Goal: Task Accomplishment & Management: Manage account settings

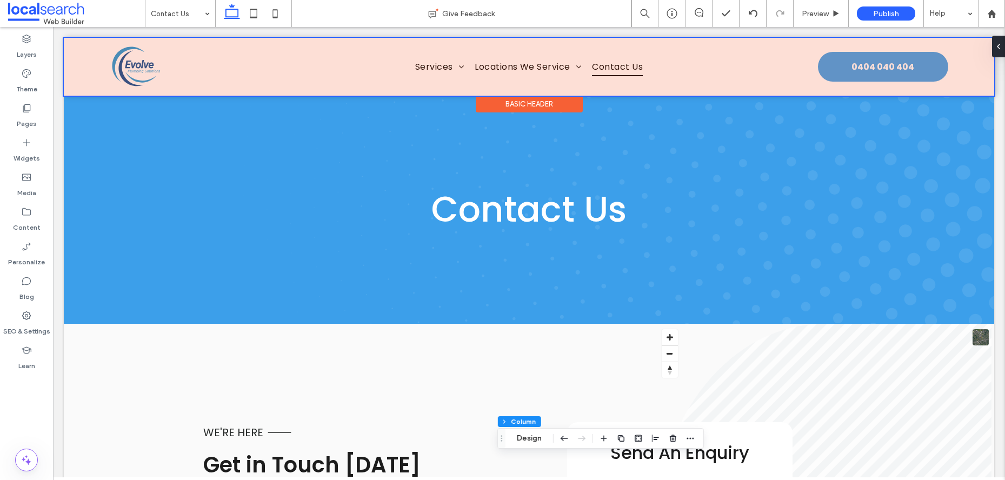
click at [860, 66] on div at bounding box center [529, 67] width 931 height 58
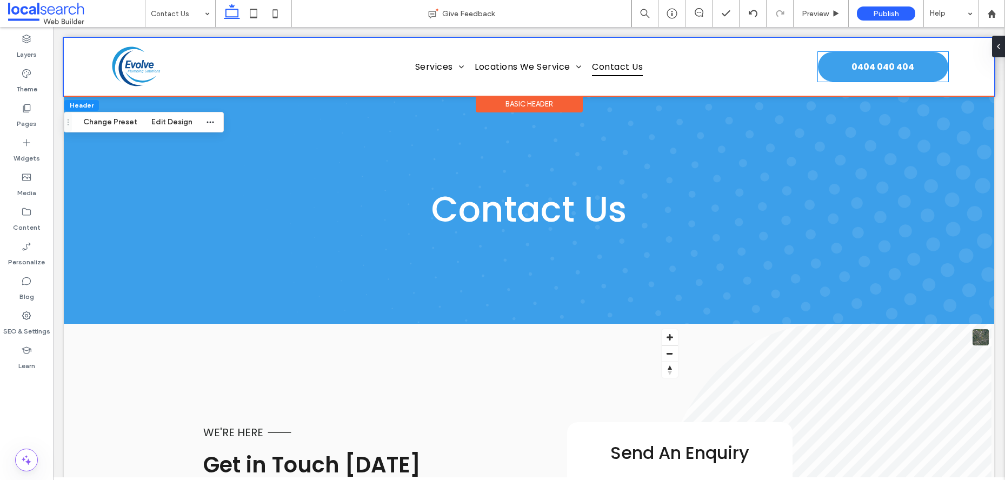
click at [860, 66] on span "0404 040 404" at bounding box center [883, 67] width 63 height 24
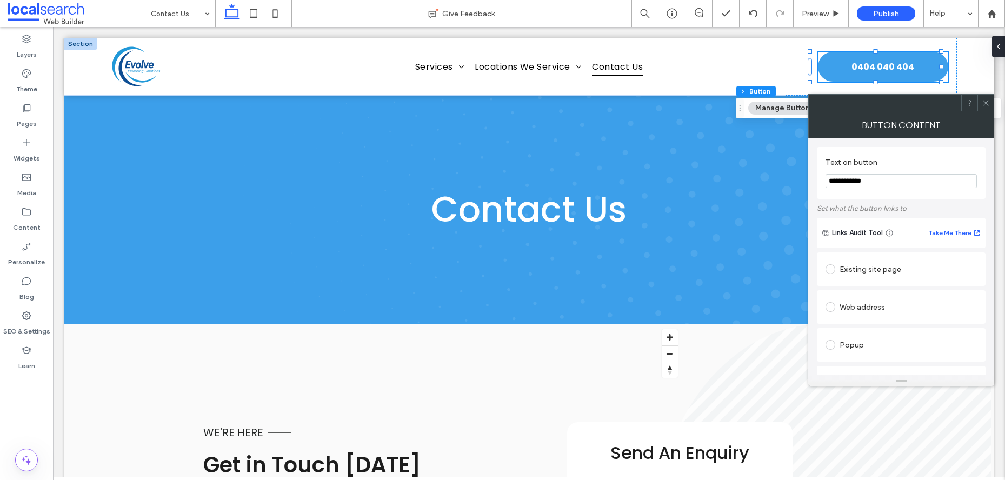
drag, startPoint x: 901, startPoint y: 183, endPoint x: 840, endPoint y: 184, distance: 61.1
click at [840, 184] on input "**********" at bounding box center [901, 181] width 151 height 14
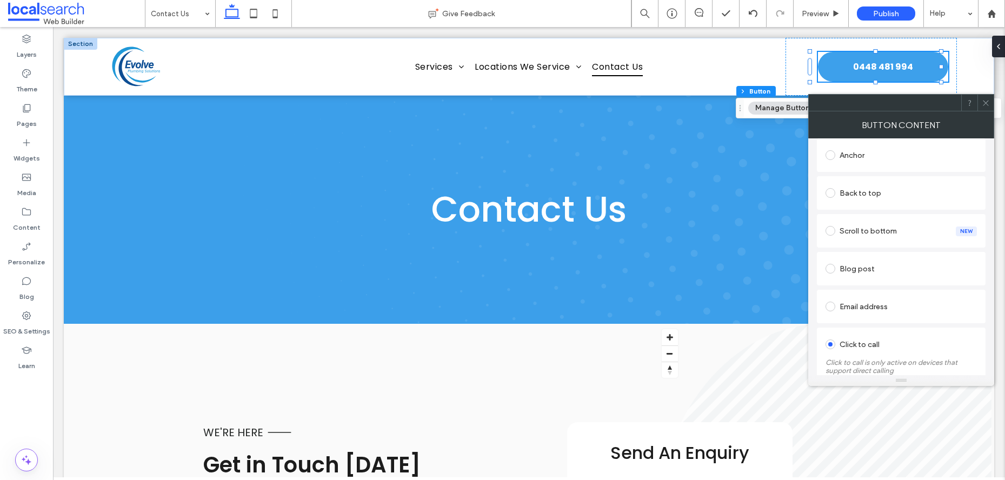
scroll to position [299, 0]
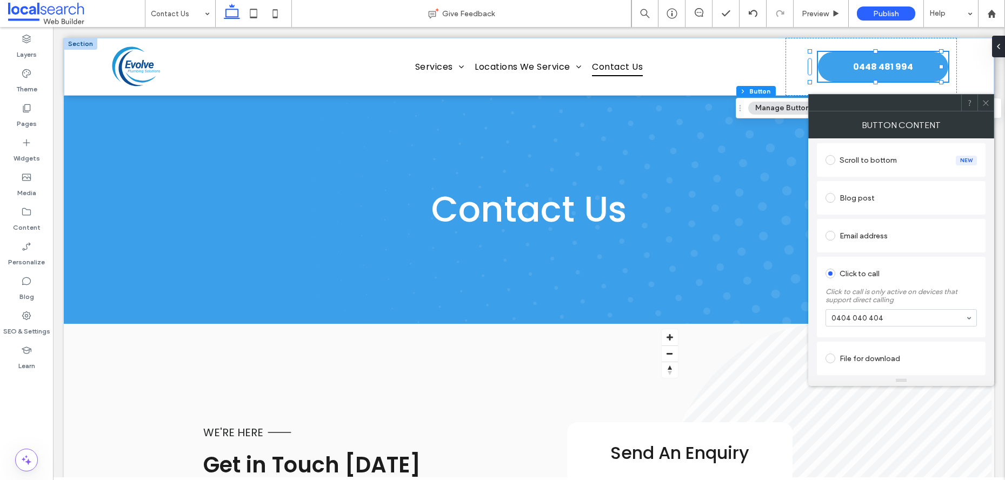
type input "**********"
click at [990, 103] on icon at bounding box center [986, 103] width 8 height 8
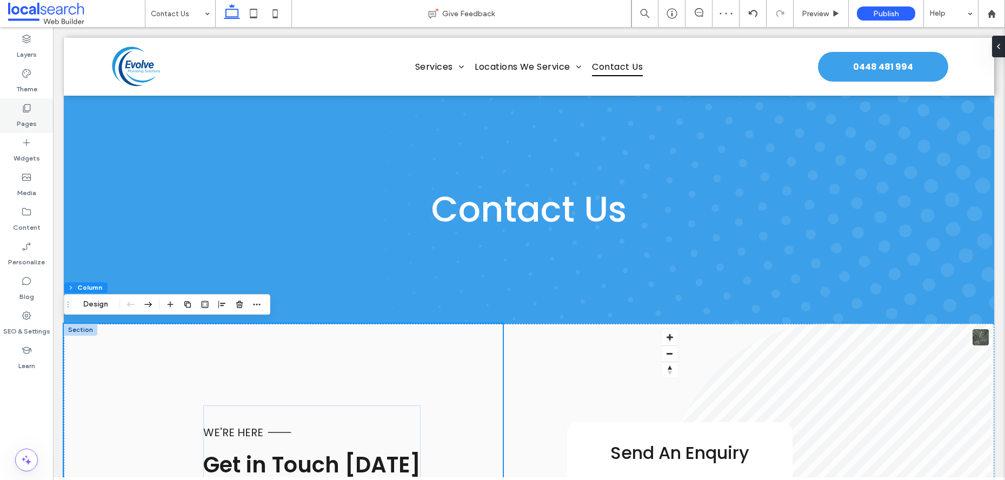
click at [26, 105] on icon at bounding box center [26, 108] width 11 height 11
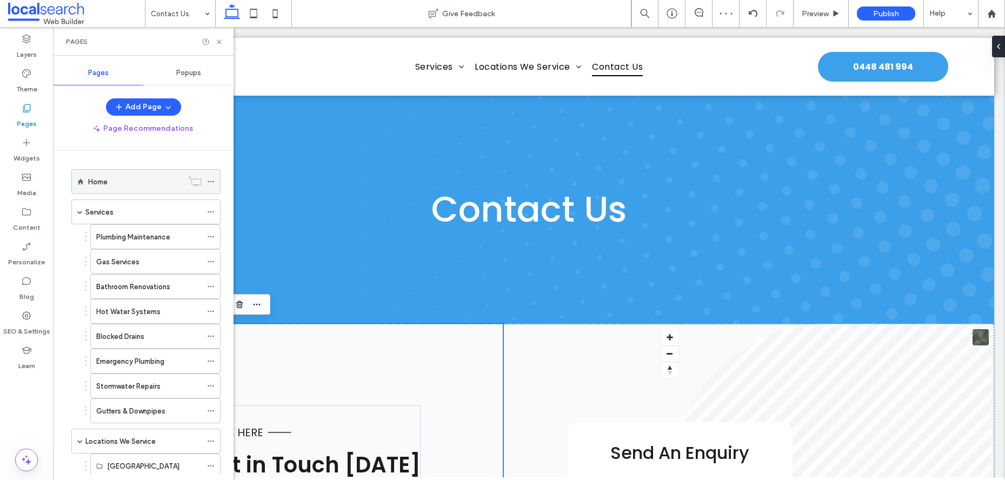
click at [101, 183] on label "Home" at bounding box center [97, 182] width 19 height 19
click at [219, 41] on icon at bounding box center [219, 42] width 8 height 8
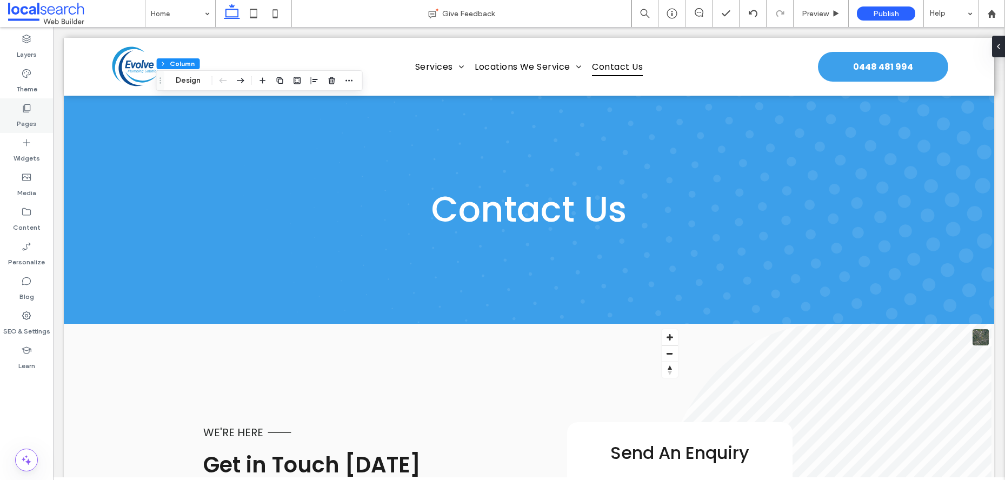
click at [37, 114] on div "Pages" at bounding box center [26, 115] width 53 height 35
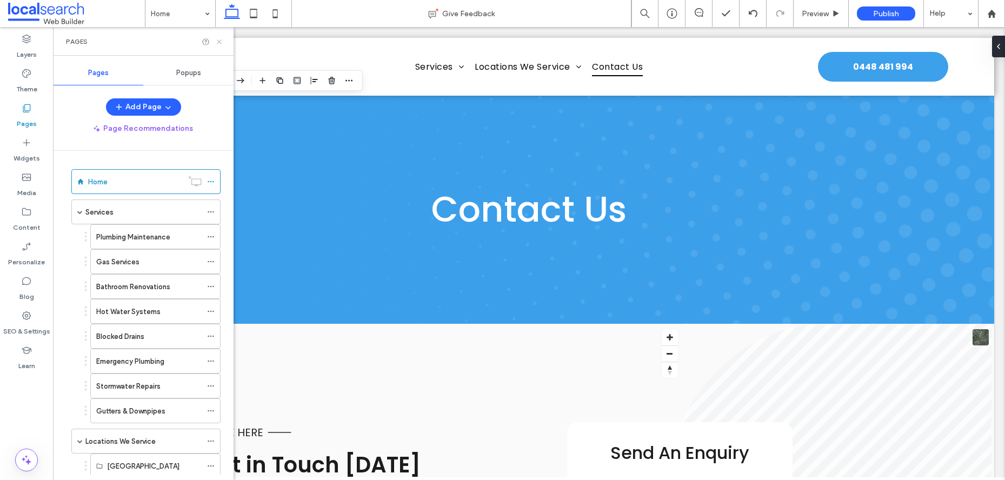
click at [218, 41] on icon at bounding box center [219, 42] width 8 height 8
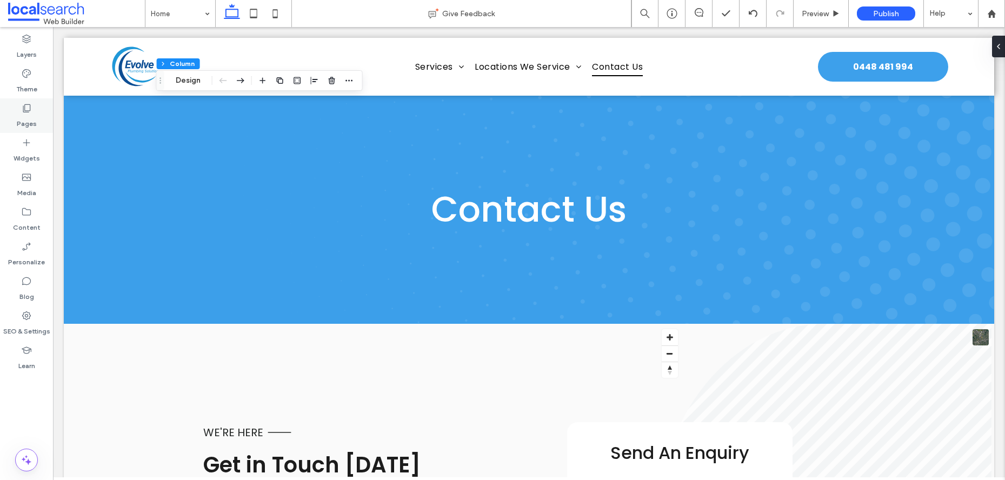
click at [27, 113] on icon at bounding box center [26, 108] width 11 height 11
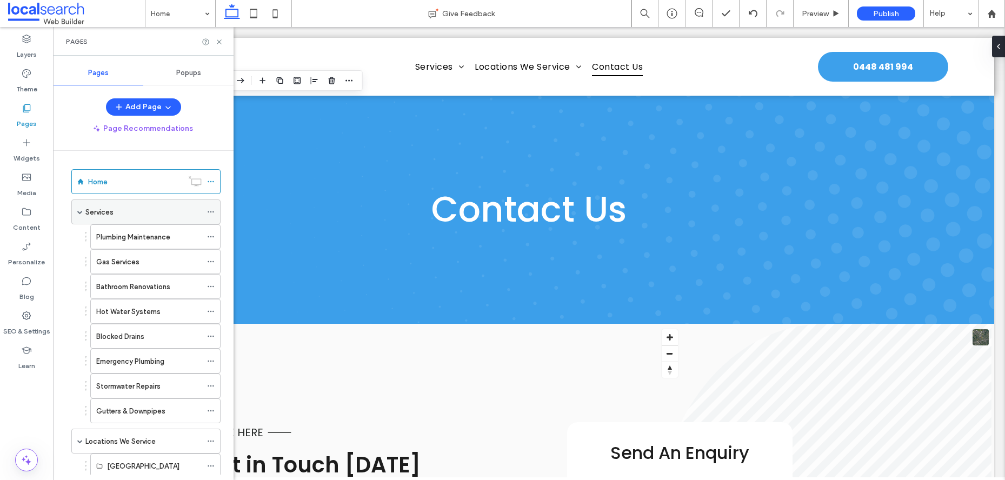
click at [129, 207] on div "Services" at bounding box center [143, 212] width 116 height 11
click at [221, 44] on icon at bounding box center [219, 42] width 8 height 8
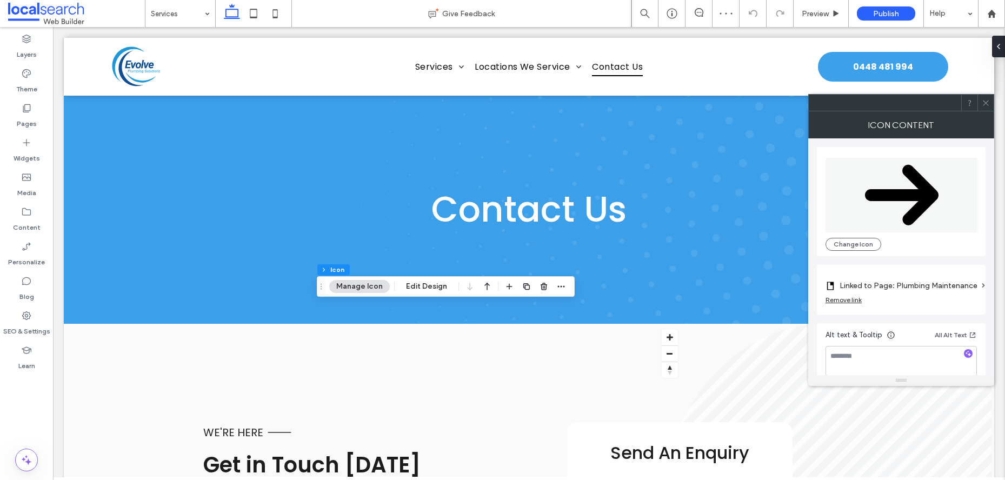
click at [986, 103] on icon at bounding box center [986, 103] width 8 height 8
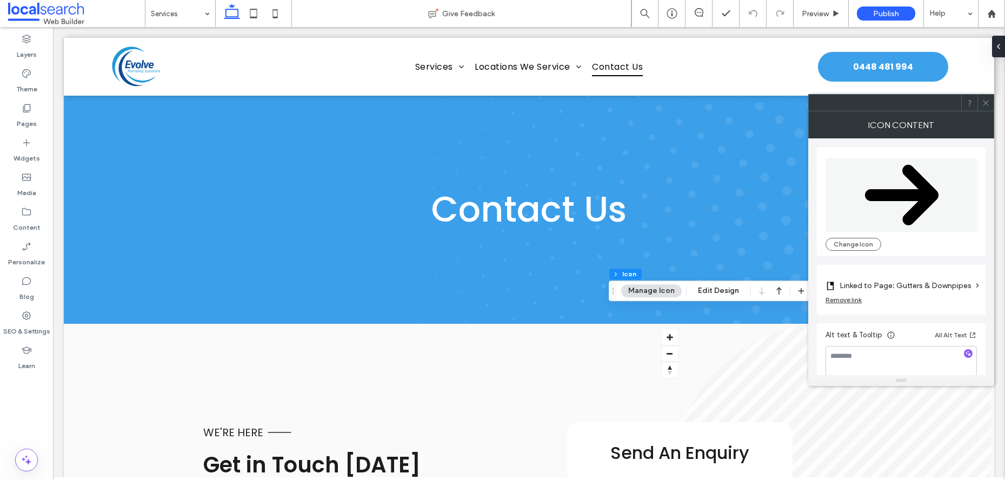
click at [989, 104] on icon at bounding box center [986, 103] width 8 height 8
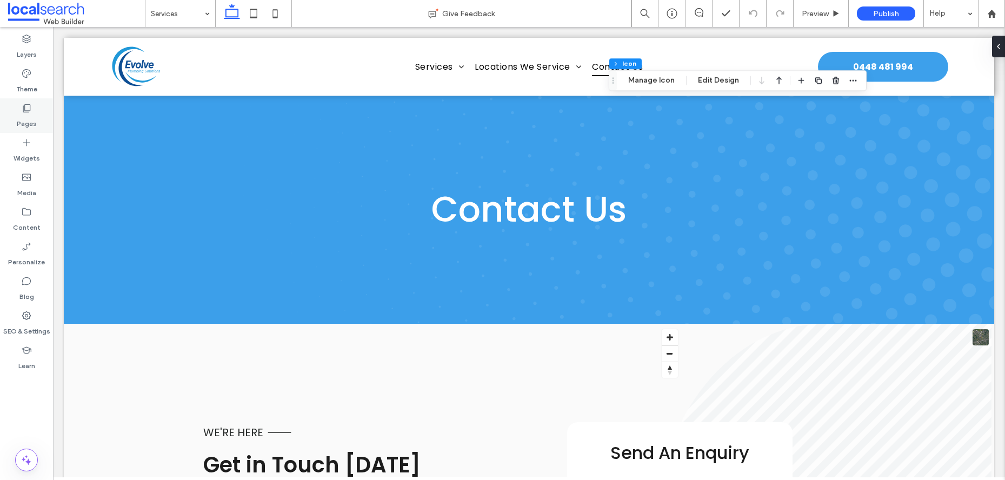
click at [39, 115] on div "Pages" at bounding box center [26, 115] width 53 height 35
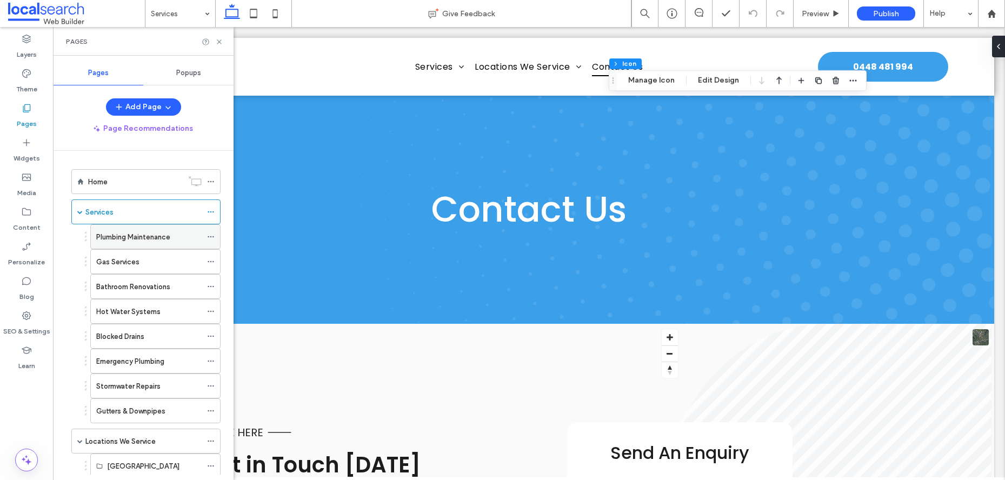
click at [135, 246] on div "Plumbing Maintenance" at bounding box center [148, 237] width 105 height 24
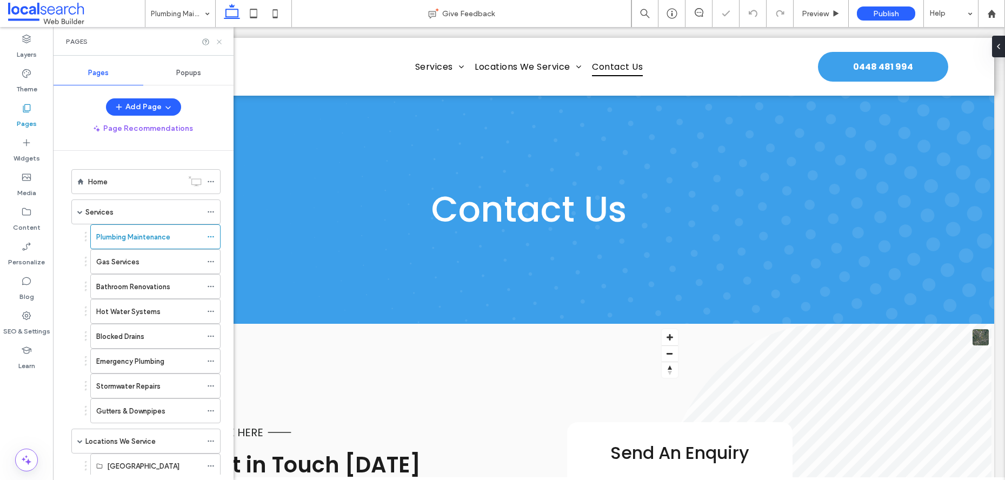
click at [219, 42] on use at bounding box center [219, 41] width 4 height 4
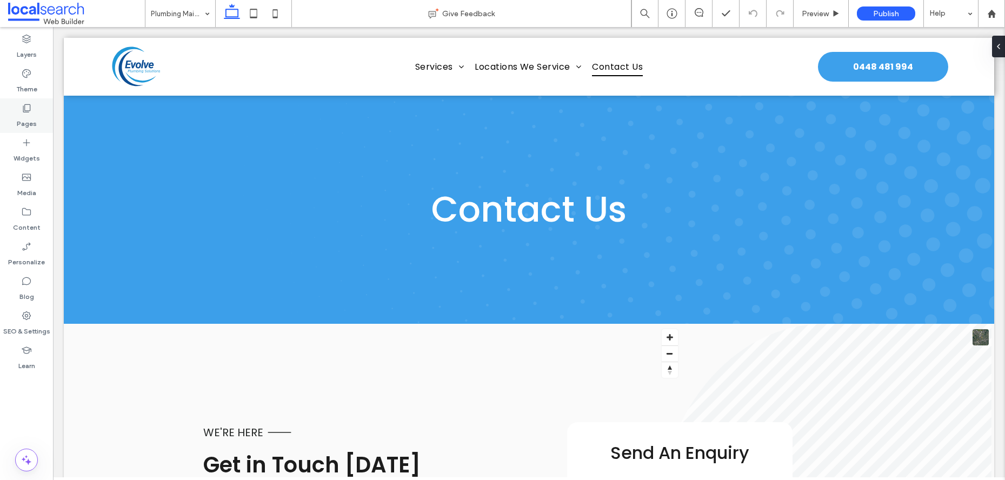
click at [25, 114] on label "Pages" at bounding box center [27, 121] width 20 height 15
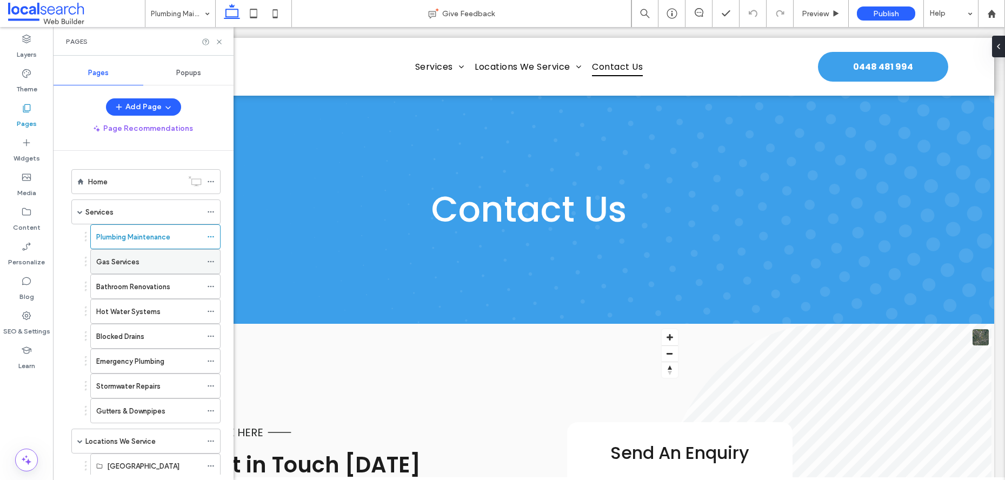
click at [136, 273] on div "Gas Services" at bounding box center [148, 262] width 105 height 24
click at [220, 43] on use at bounding box center [219, 41] width 4 height 4
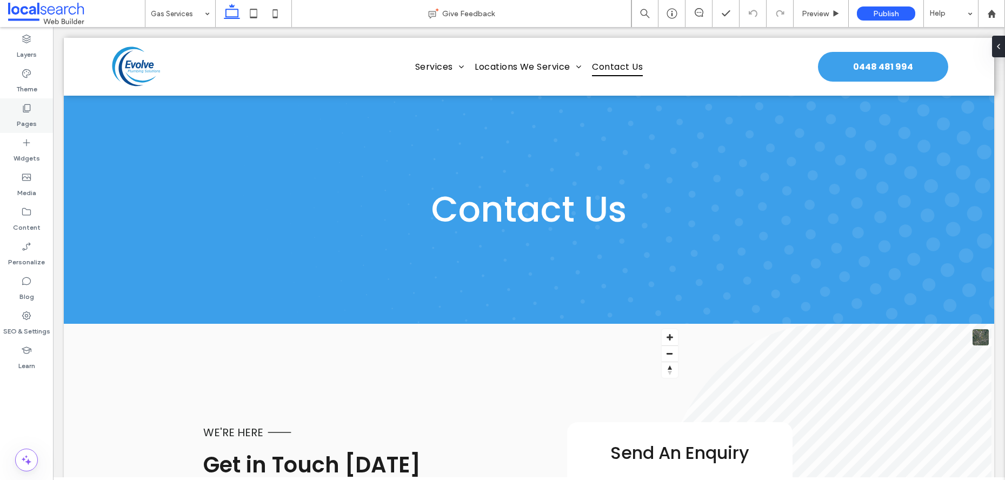
click at [32, 118] on label "Pages" at bounding box center [27, 121] width 20 height 15
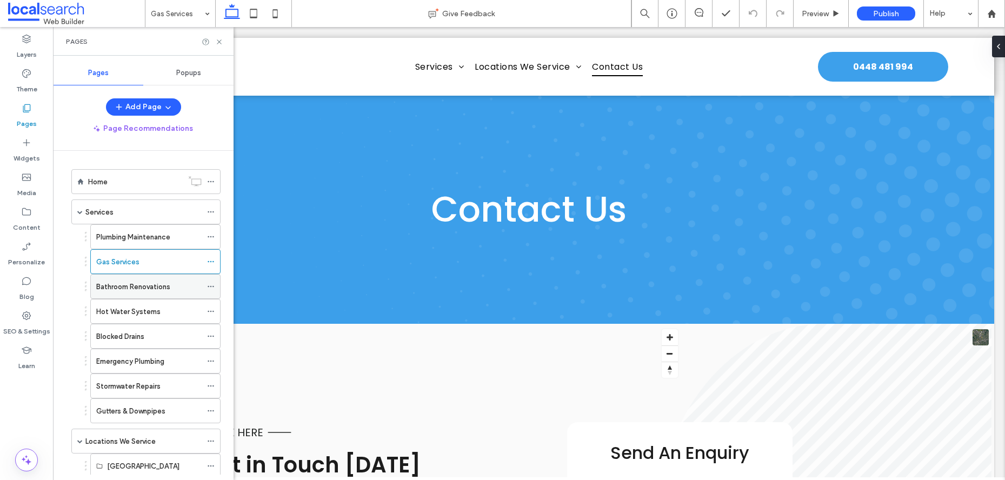
click at [163, 288] on label "Bathroom Renovations" at bounding box center [133, 286] width 74 height 19
click at [215, 38] on icon at bounding box center [219, 42] width 8 height 8
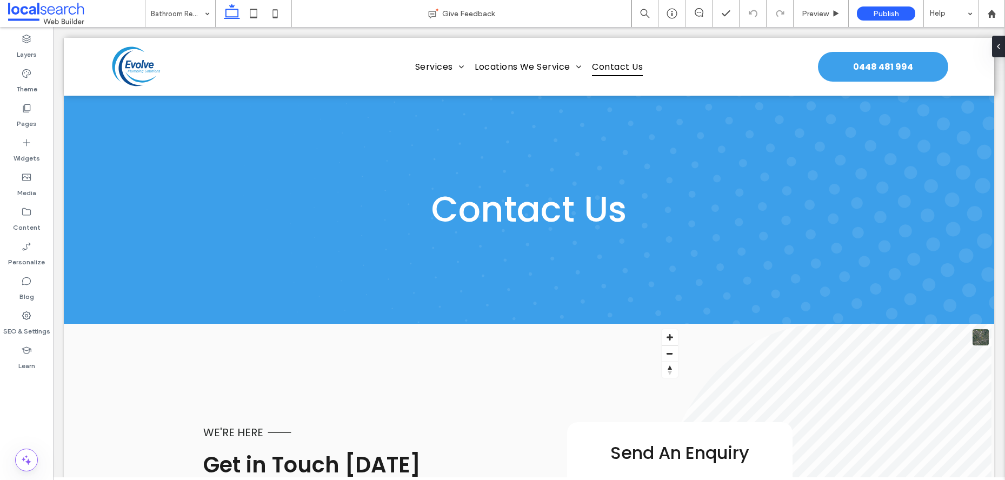
type input "*******"
type input "**"
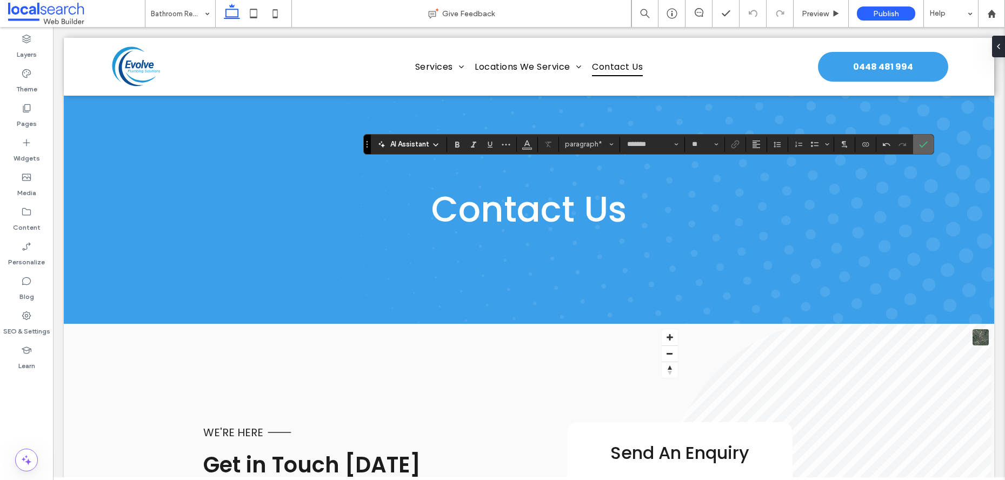
click at [923, 140] on icon "Confirm" at bounding box center [923, 144] width 9 height 9
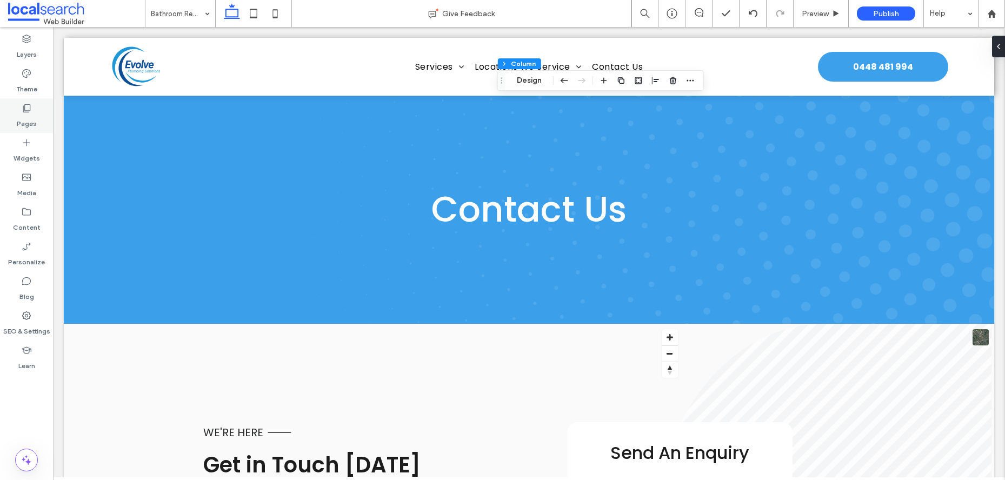
click at [31, 104] on icon at bounding box center [26, 108] width 11 height 11
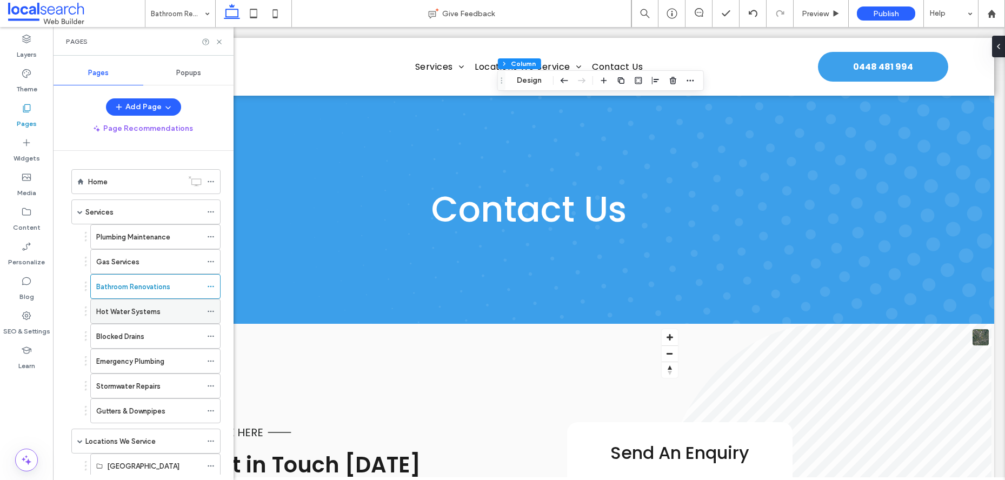
click at [155, 309] on label "Hot Water Systems" at bounding box center [128, 311] width 64 height 19
click at [220, 41] on icon at bounding box center [219, 42] width 8 height 8
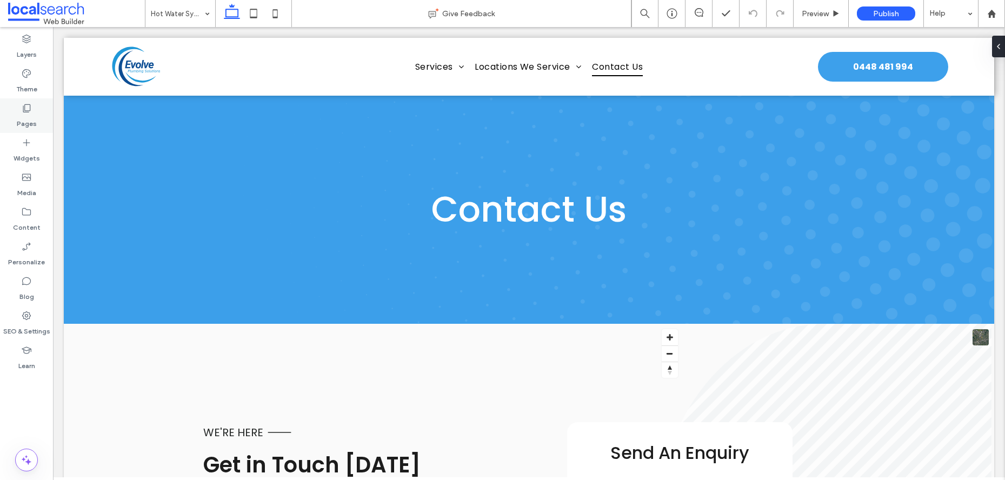
click at [30, 114] on label "Pages" at bounding box center [27, 121] width 20 height 15
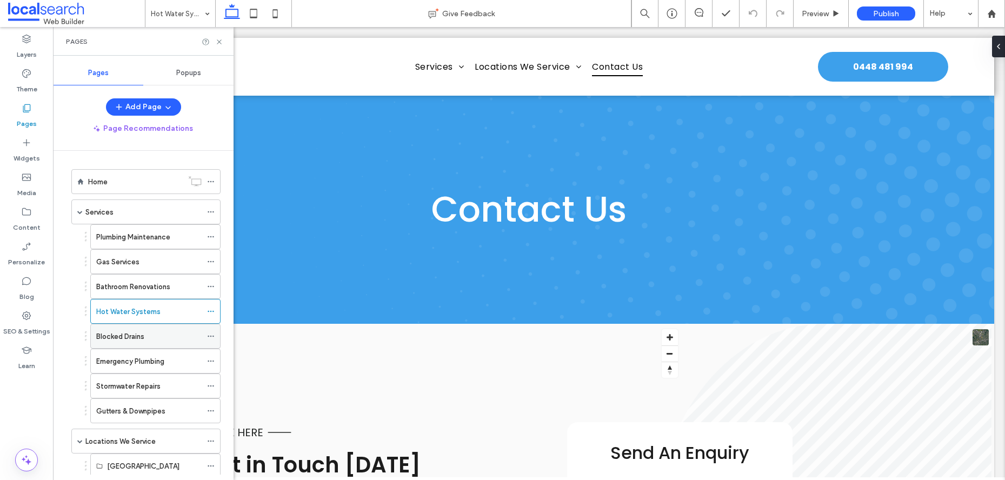
click at [142, 343] on div "Blocked Drains" at bounding box center [148, 337] width 105 height 24
click at [217, 39] on icon at bounding box center [219, 42] width 8 height 8
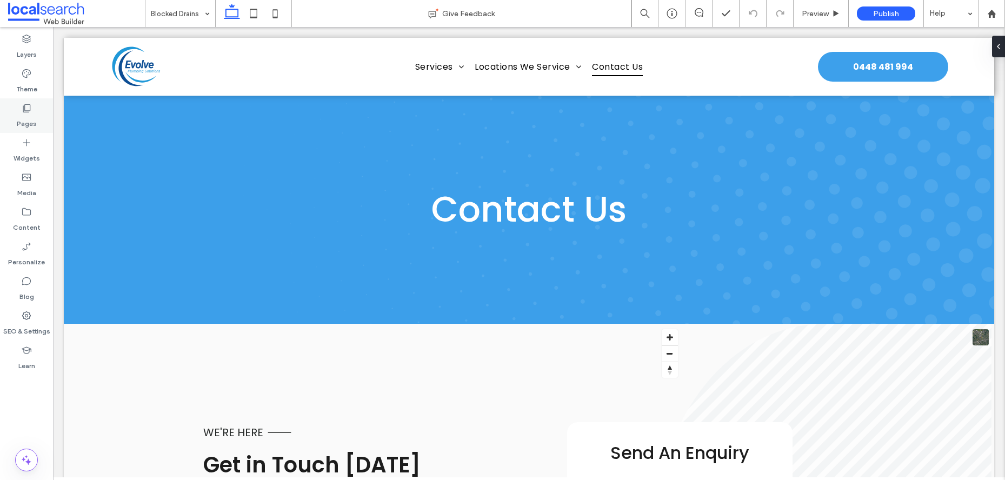
click at [17, 110] on div "Pages" at bounding box center [26, 115] width 53 height 35
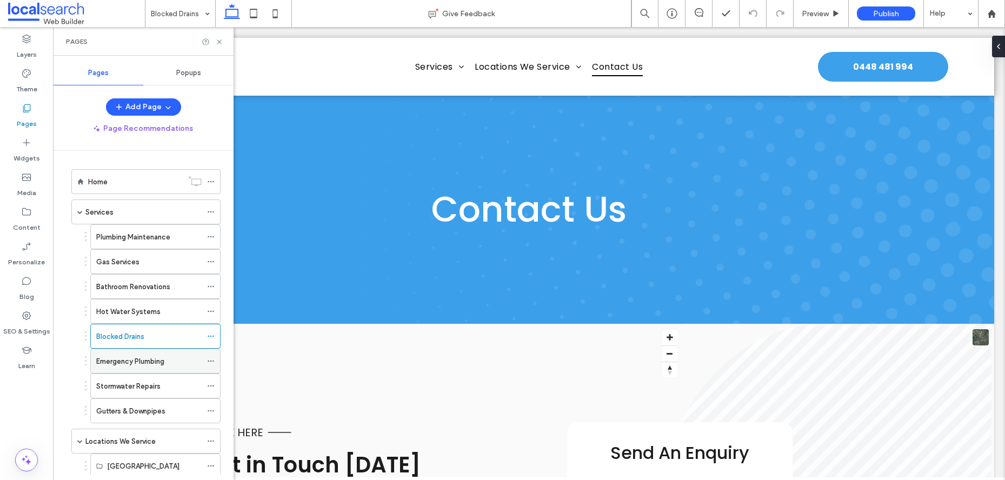
click at [155, 366] on label "Emergency Plumbing" at bounding box center [130, 361] width 68 height 19
click at [221, 44] on icon at bounding box center [219, 42] width 8 height 8
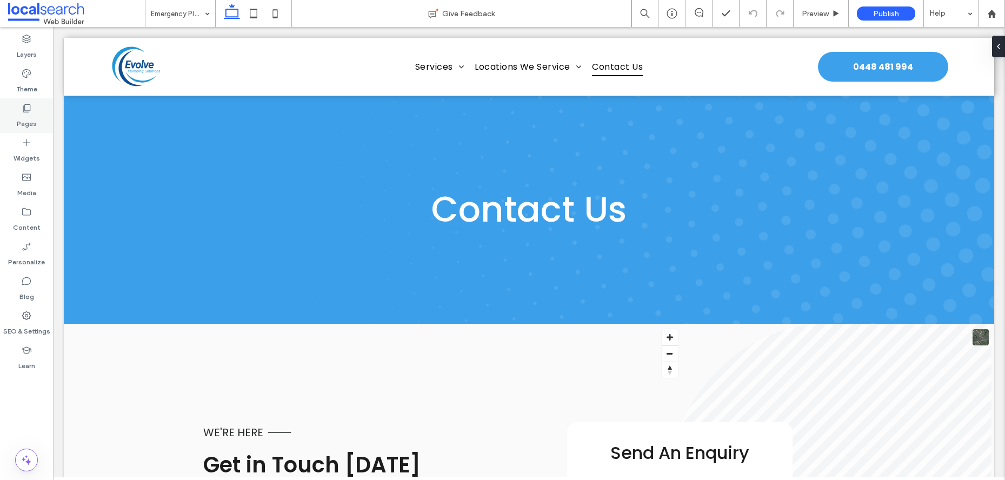
click at [24, 103] on icon at bounding box center [26, 108] width 11 height 11
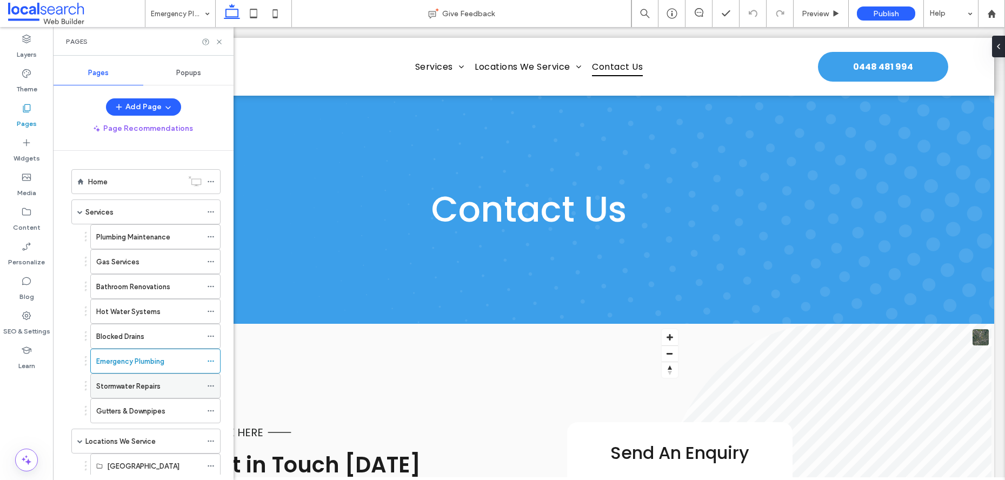
click at [156, 389] on label "Stormwater Repairs" at bounding box center [128, 386] width 64 height 19
click at [218, 38] on icon at bounding box center [219, 42] width 8 height 8
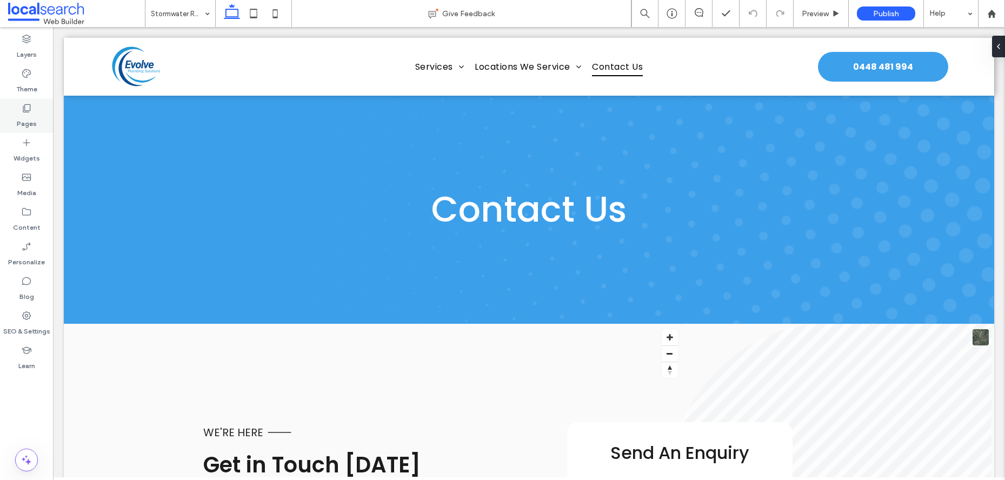
click at [24, 99] on div "Pages" at bounding box center [26, 115] width 53 height 35
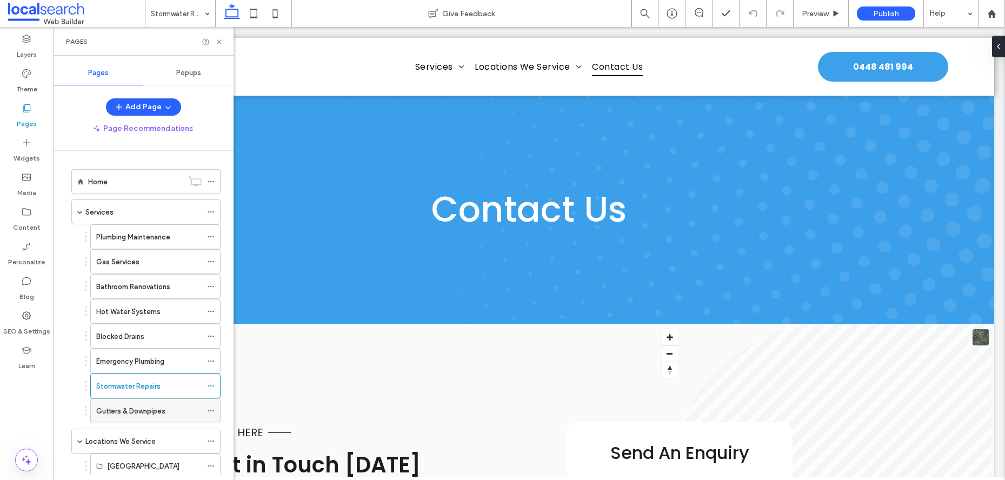
click at [145, 402] on div "Gutters & Downpipes" at bounding box center [148, 411] width 105 height 24
click at [217, 43] on icon at bounding box center [219, 42] width 8 height 8
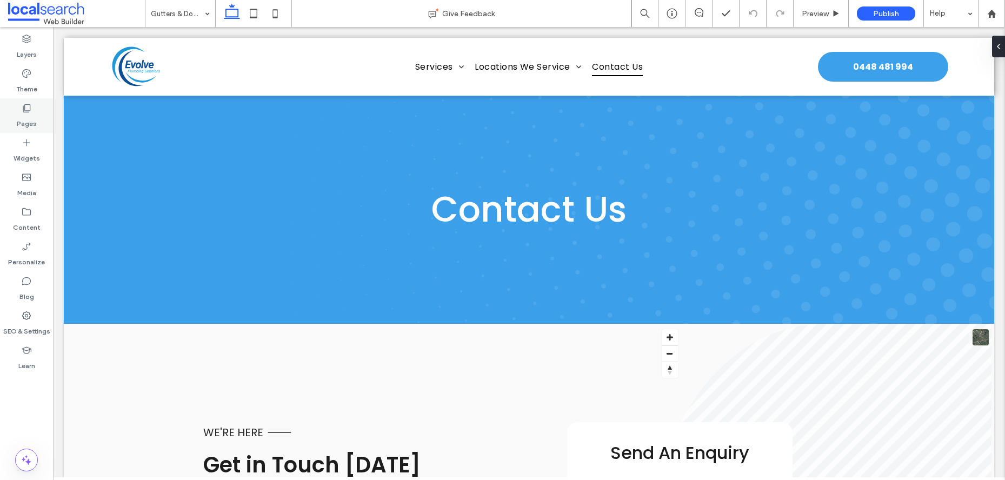
click at [18, 116] on label "Pages" at bounding box center [27, 121] width 20 height 15
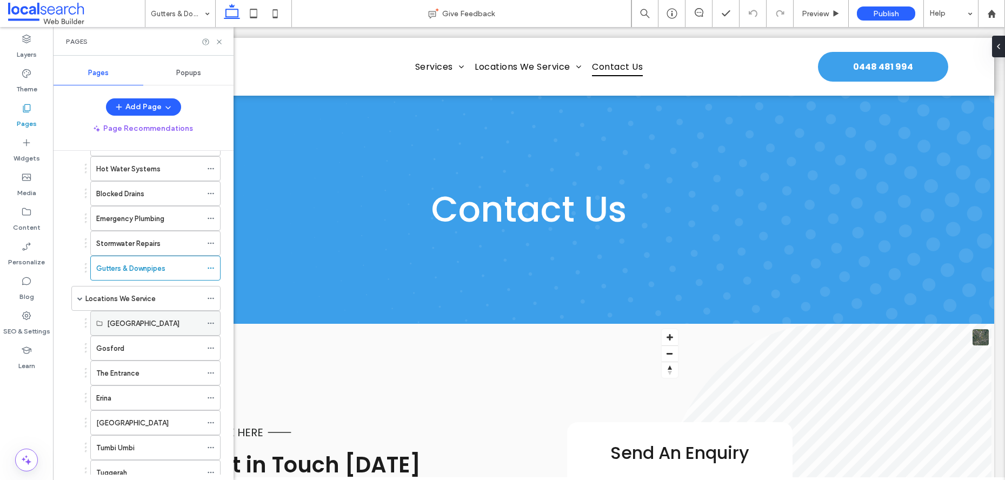
scroll to position [143, 0]
click at [149, 341] on div "Gosford" at bounding box center [148, 348] width 105 height 24
click at [213, 36] on div "Pages" at bounding box center [143, 41] width 181 height 29
click at [215, 39] on icon at bounding box center [219, 42] width 8 height 8
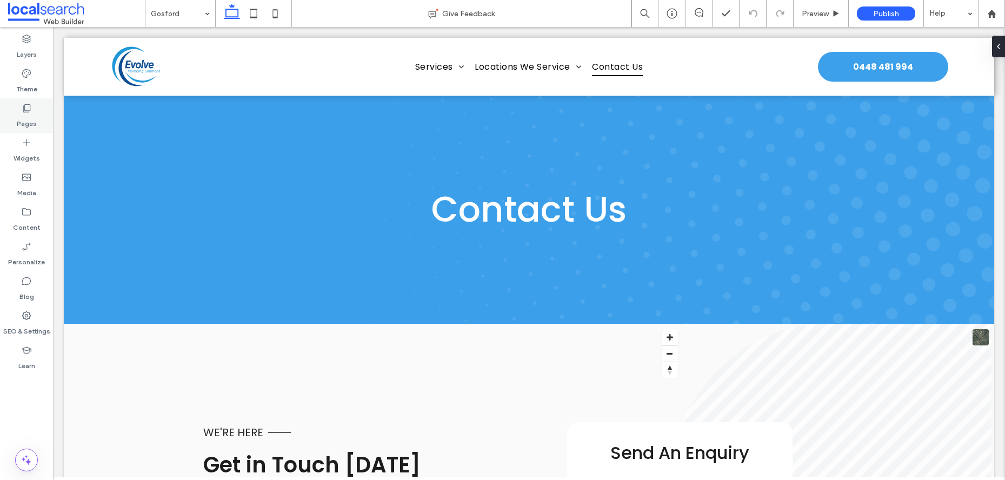
click at [13, 109] on div "Pages" at bounding box center [26, 115] width 53 height 35
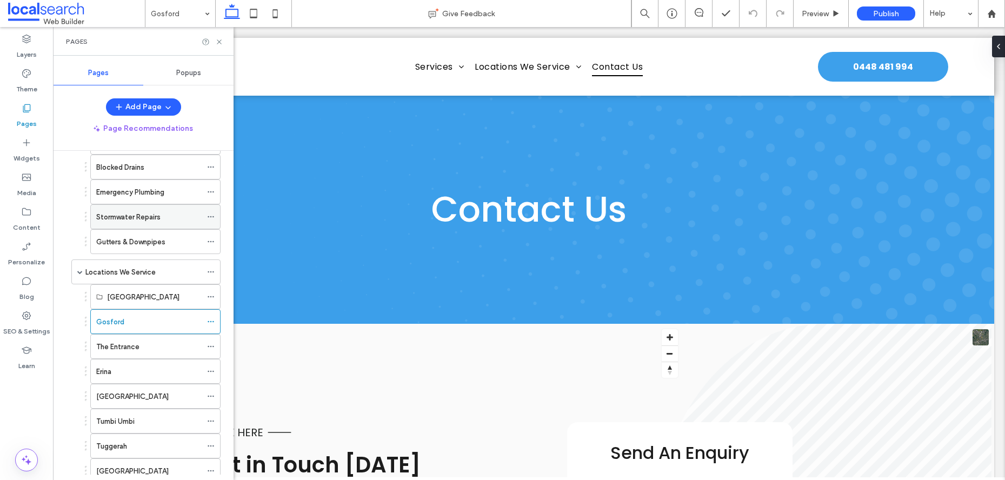
scroll to position [180, 0]
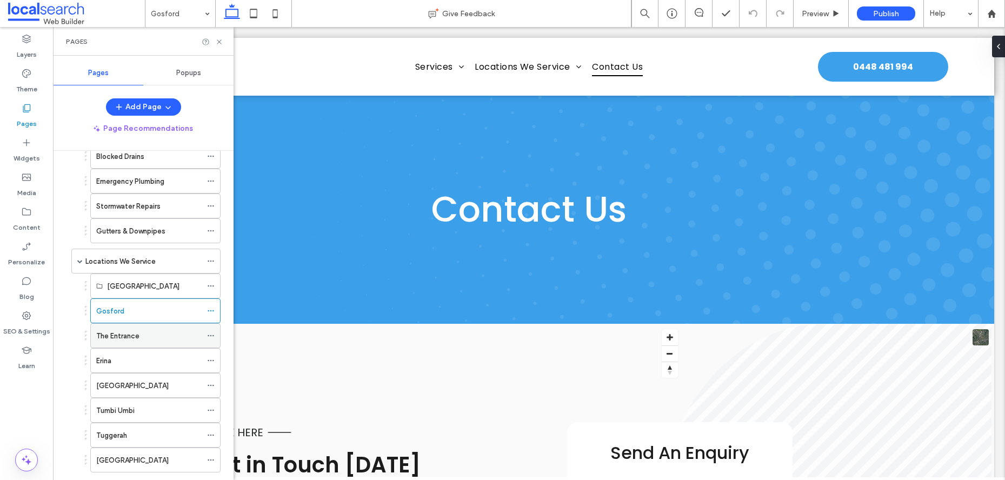
click at [135, 340] on label "The Entrance" at bounding box center [117, 336] width 43 height 19
click at [219, 39] on icon at bounding box center [219, 42] width 8 height 8
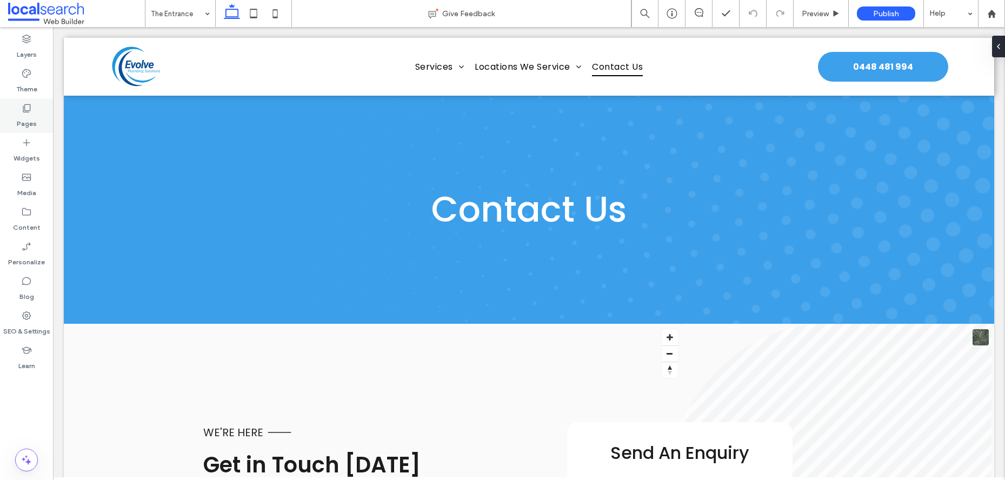
click at [27, 121] on label "Pages" at bounding box center [27, 121] width 20 height 15
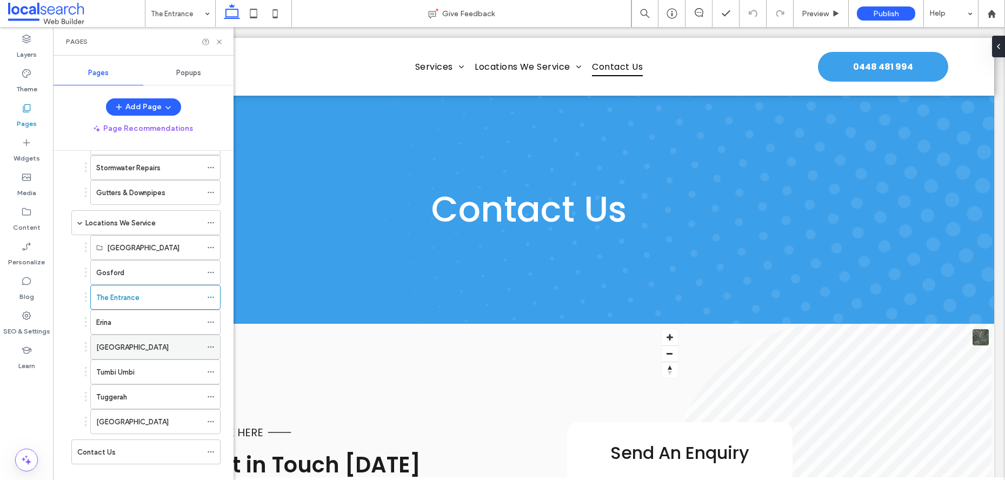
scroll to position [235, 0]
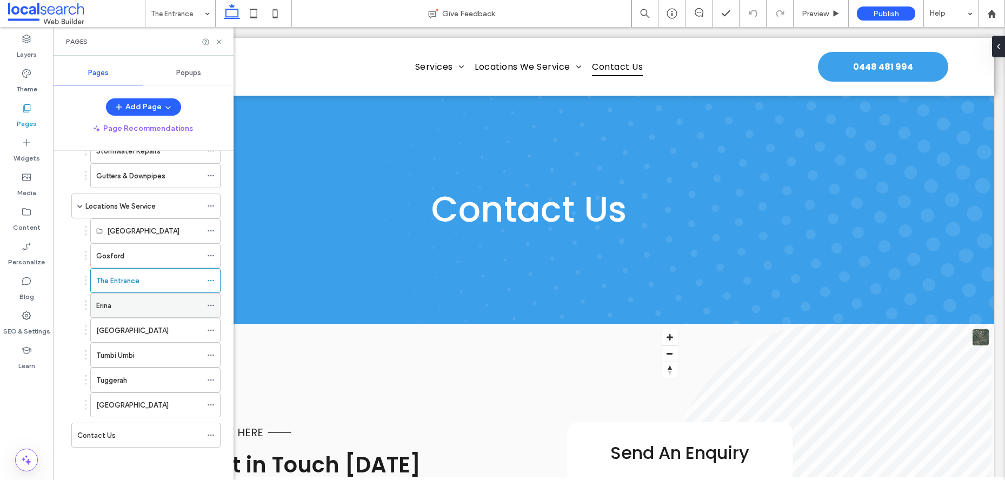
click at [129, 310] on div "Erina" at bounding box center [148, 305] width 105 height 11
click at [222, 43] on icon at bounding box center [219, 42] width 8 height 8
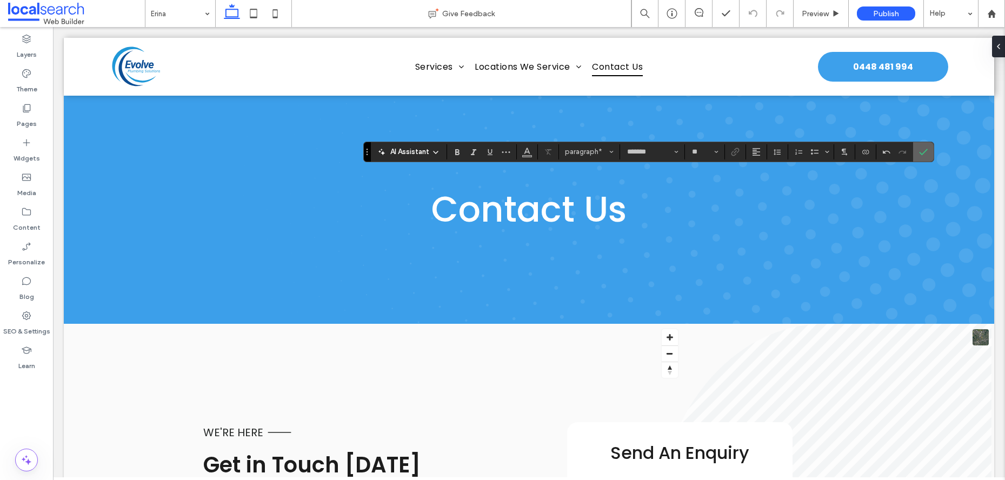
click at [926, 145] on span "Confirm" at bounding box center [923, 152] width 9 height 18
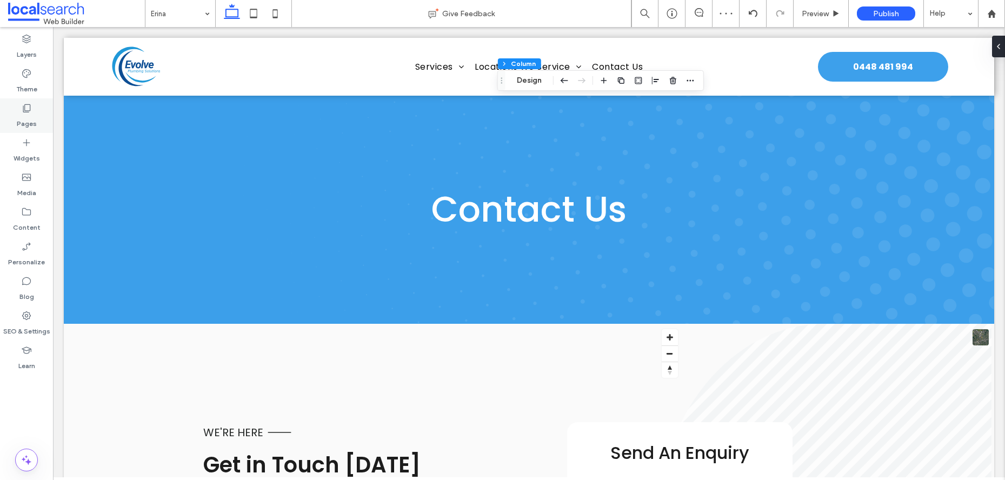
click at [30, 120] on label "Pages" at bounding box center [27, 121] width 20 height 15
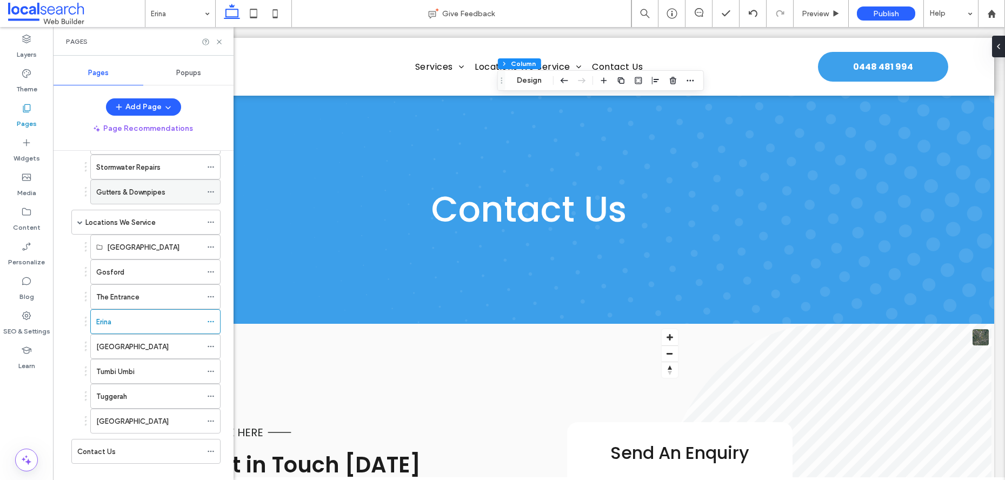
scroll to position [235, 0]
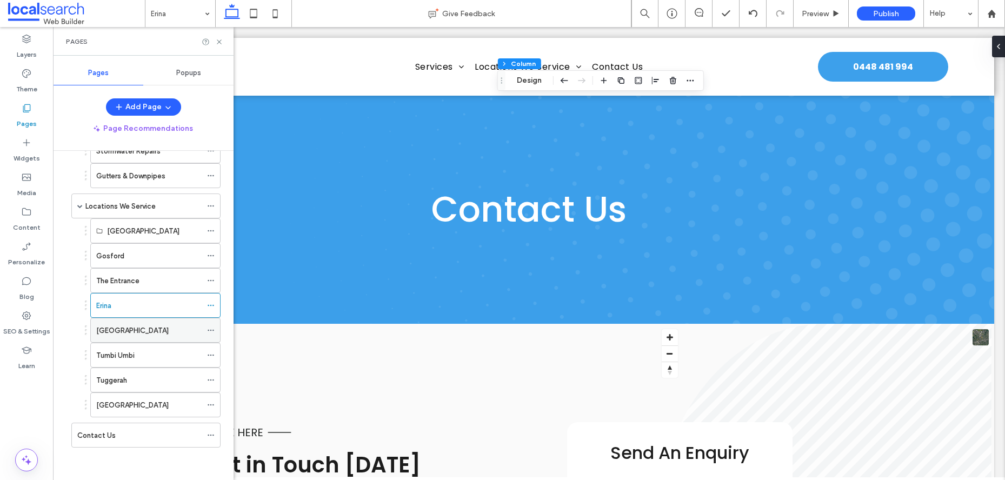
click at [115, 332] on label "[GEOGRAPHIC_DATA]" at bounding box center [132, 330] width 72 height 19
click at [217, 45] on icon at bounding box center [219, 42] width 8 height 8
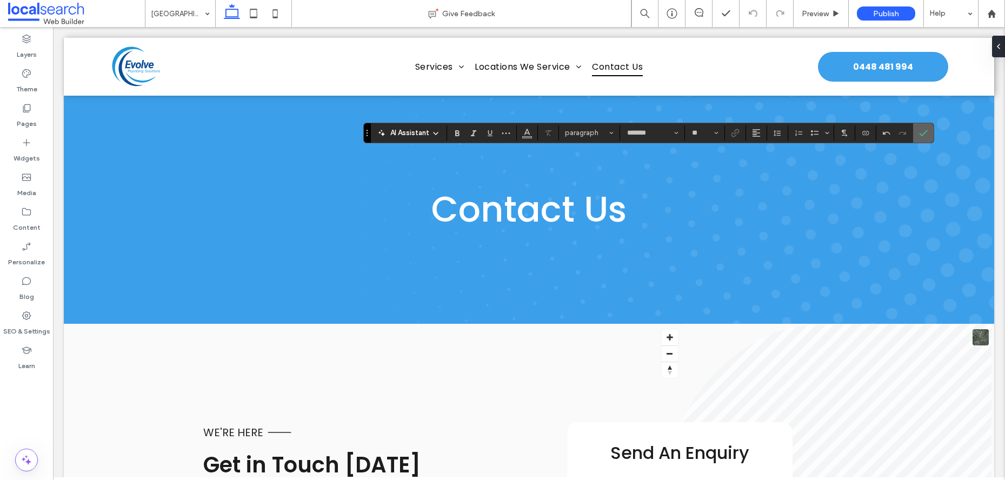
click at [928, 132] on icon "Confirm" at bounding box center [923, 133] width 9 height 9
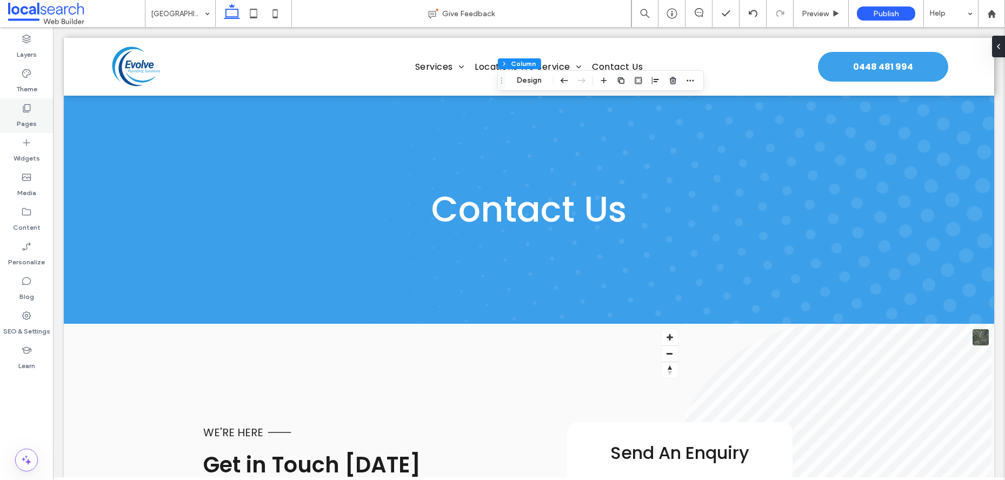
click at [27, 120] on label "Pages" at bounding box center [27, 121] width 20 height 15
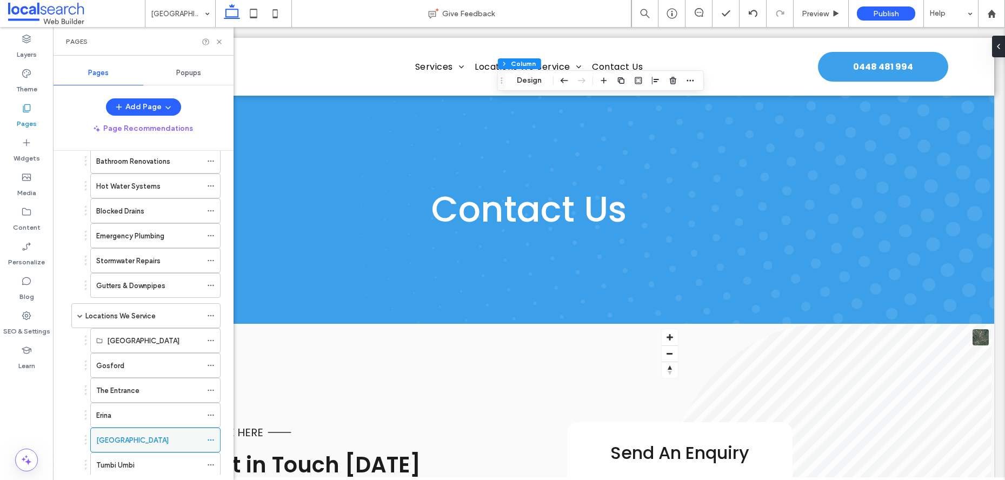
scroll to position [235, 0]
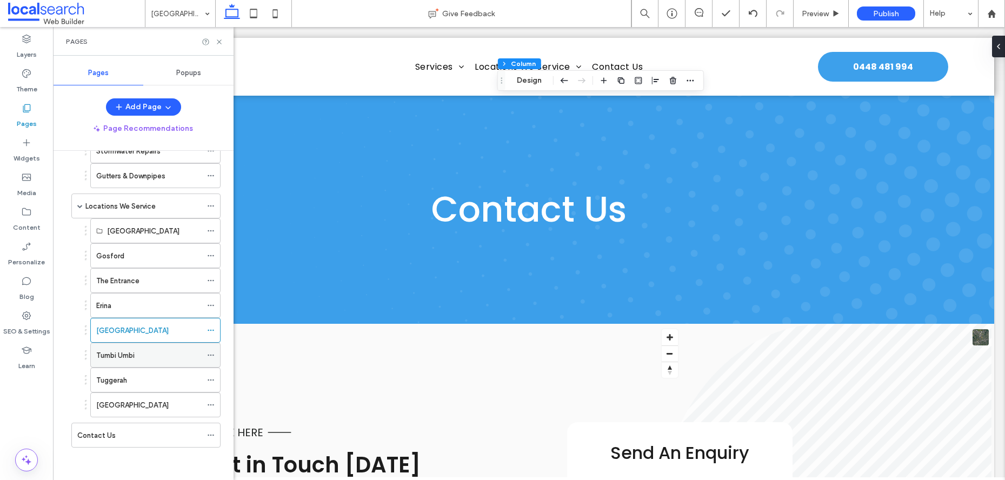
click at [138, 347] on div "Tumbi Umbi" at bounding box center [148, 355] width 105 height 24
click at [220, 44] on icon at bounding box center [219, 42] width 8 height 8
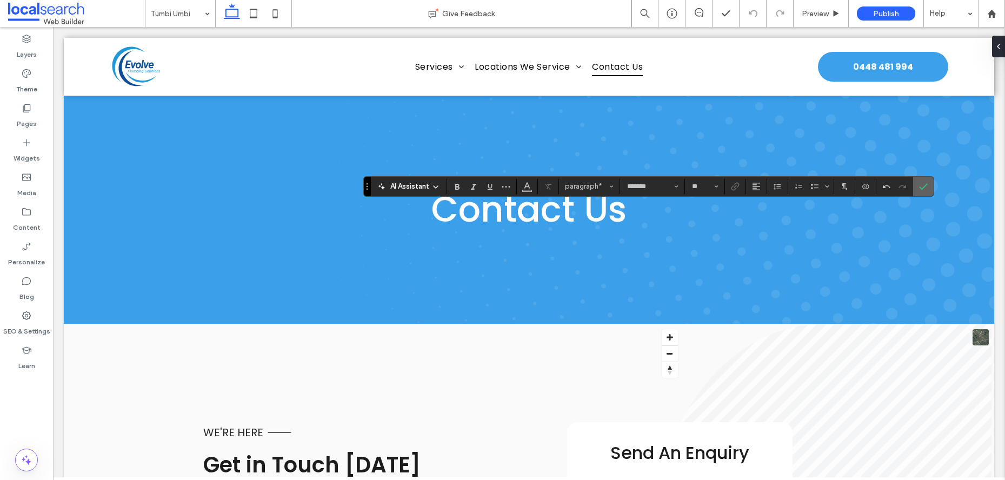
click at [923, 186] on icon "Confirm" at bounding box center [923, 186] width 9 height 9
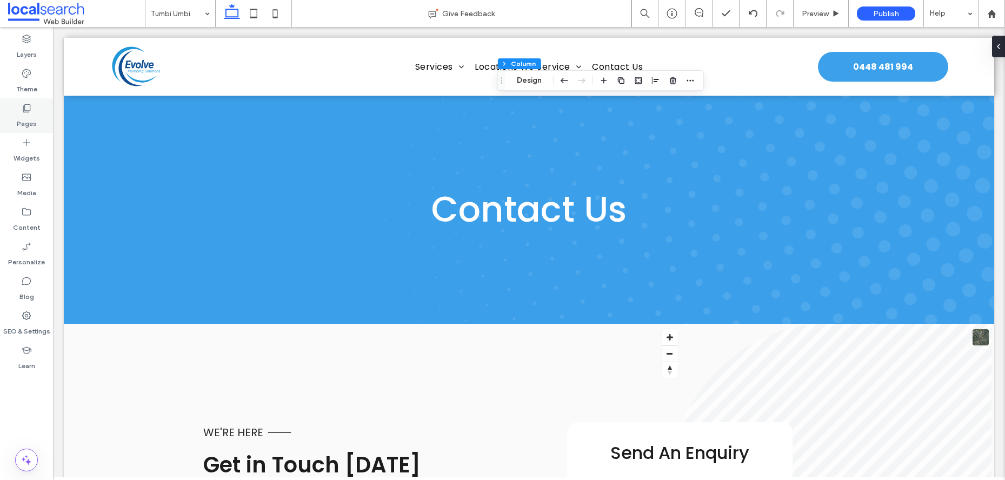
click at [22, 115] on label "Pages" at bounding box center [27, 121] width 20 height 15
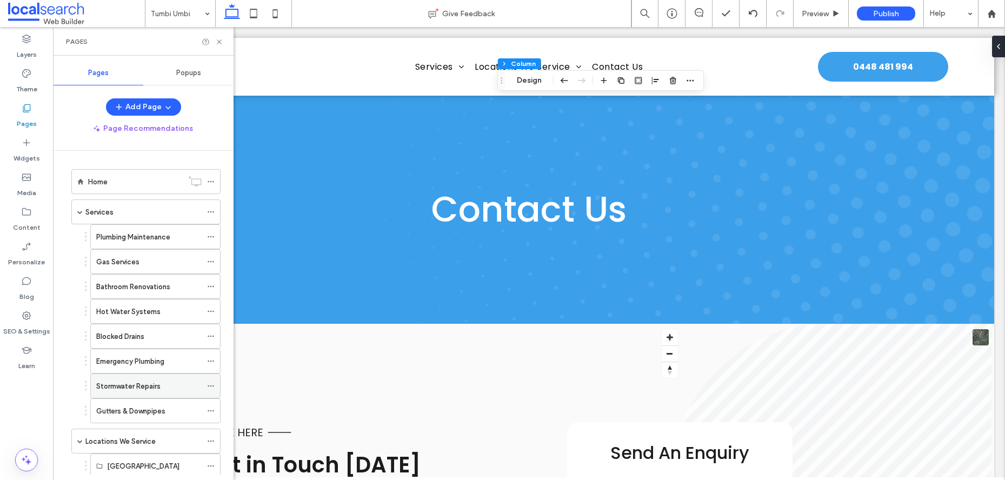
scroll to position [235, 0]
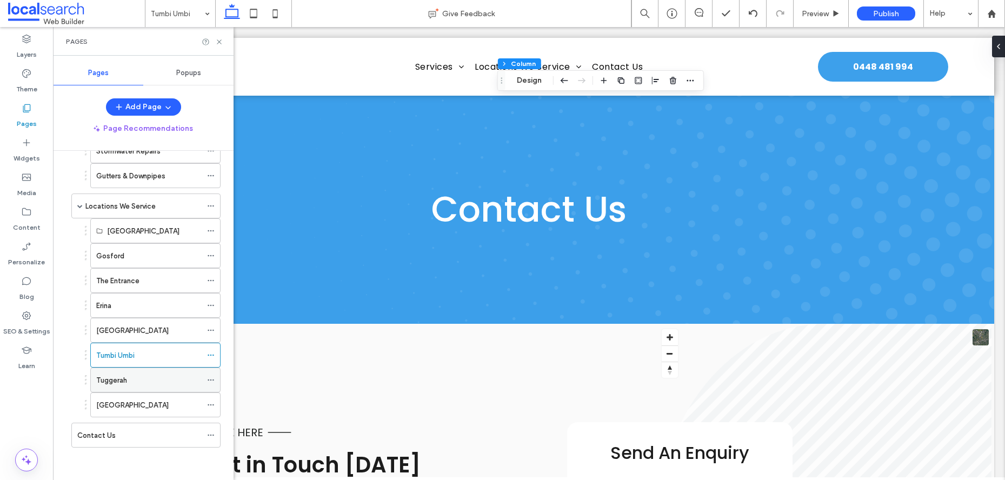
click at [120, 383] on label "Tuggerah" at bounding box center [111, 380] width 31 height 19
click at [220, 42] on use at bounding box center [219, 41] width 4 height 4
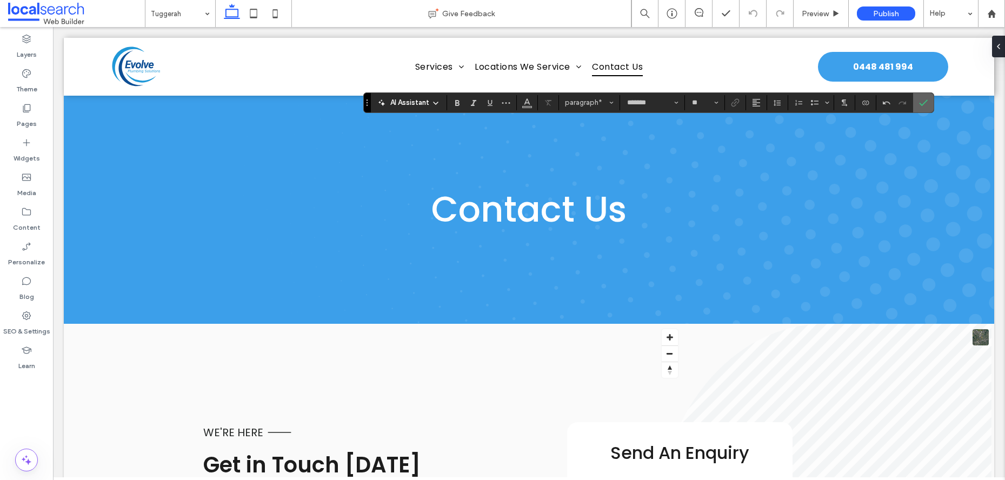
click at [921, 102] on icon "Confirm" at bounding box center [923, 102] width 9 height 9
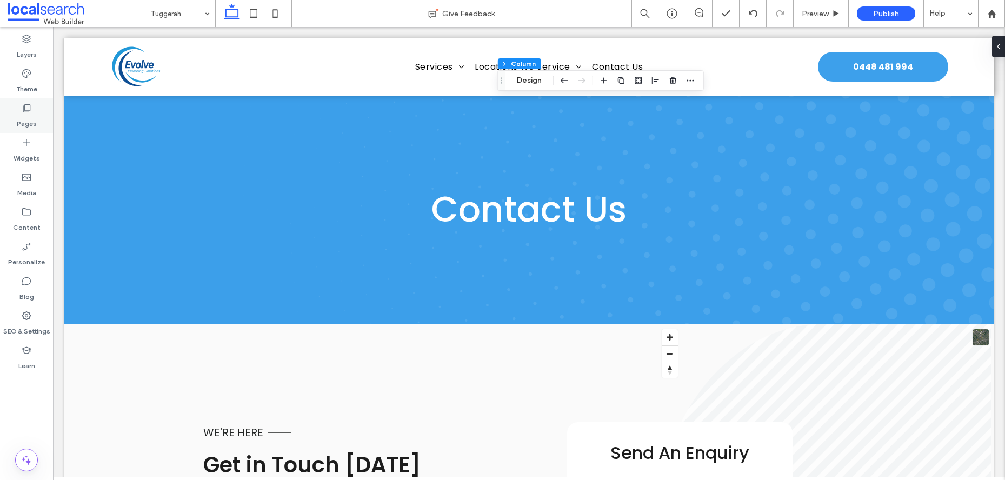
click at [15, 112] on div "Pages" at bounding box center [26, 115] width 53 height 35
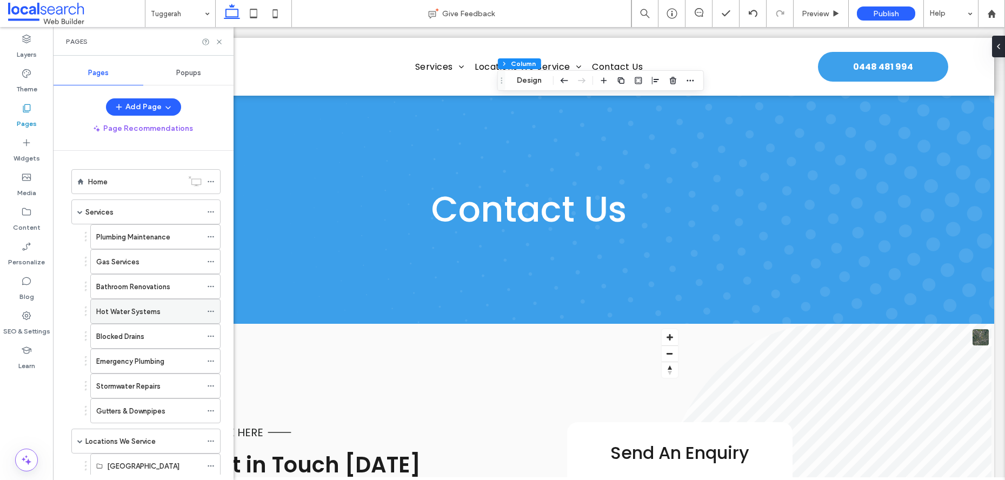
scroll to position [235, 0]
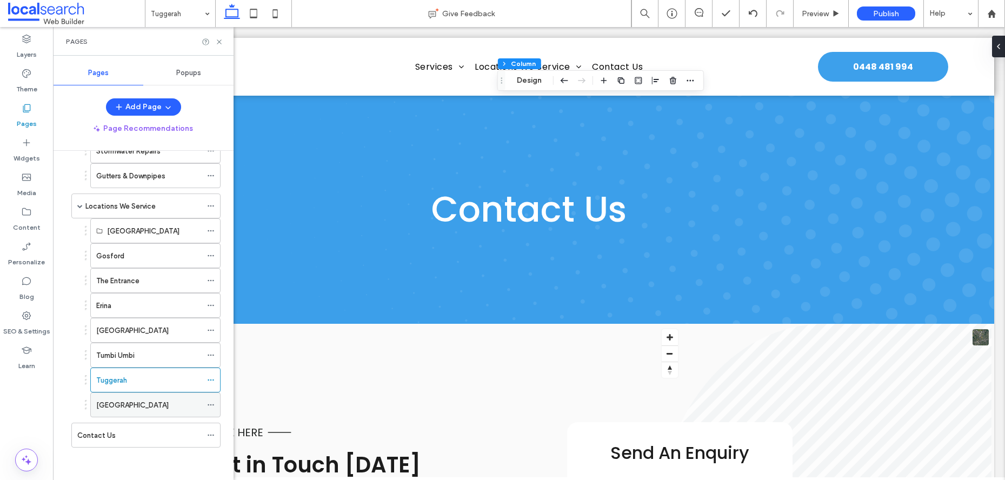
click at [144, 404] on div "[GEOGRAPHIC_DATA]" at bounding box center [148, 405] width 105 height 11
click at [220, 42] on use at bounding box center [219, 41] width 4 height 4
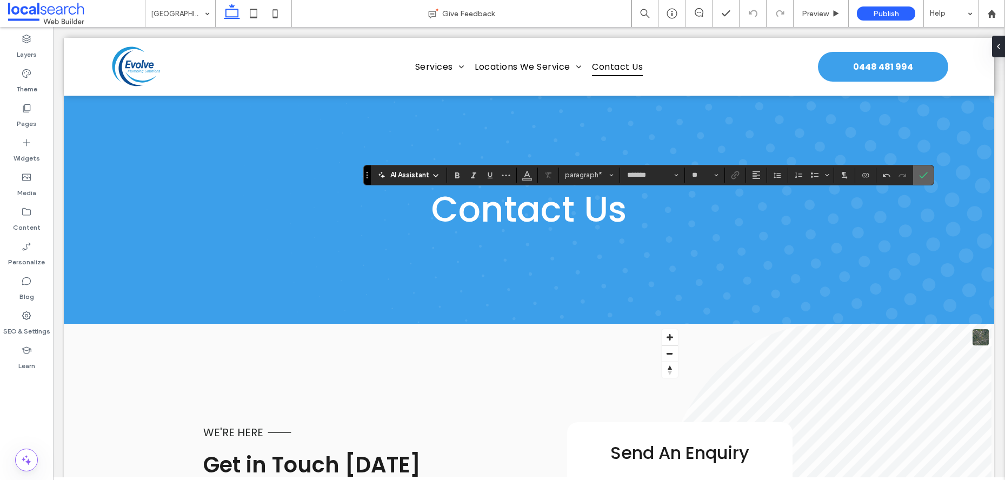
click at [920, 175] on icon "Confirm" at bounding box center [923, 175] width 9 height 9
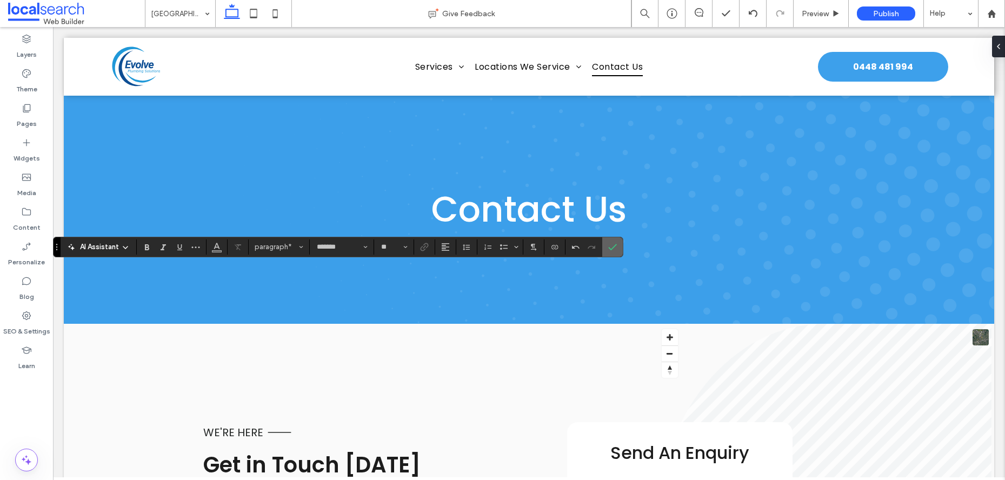
click at [606, 250] on label "Confirm" at bounding box center [613, 246] width 16 height 19
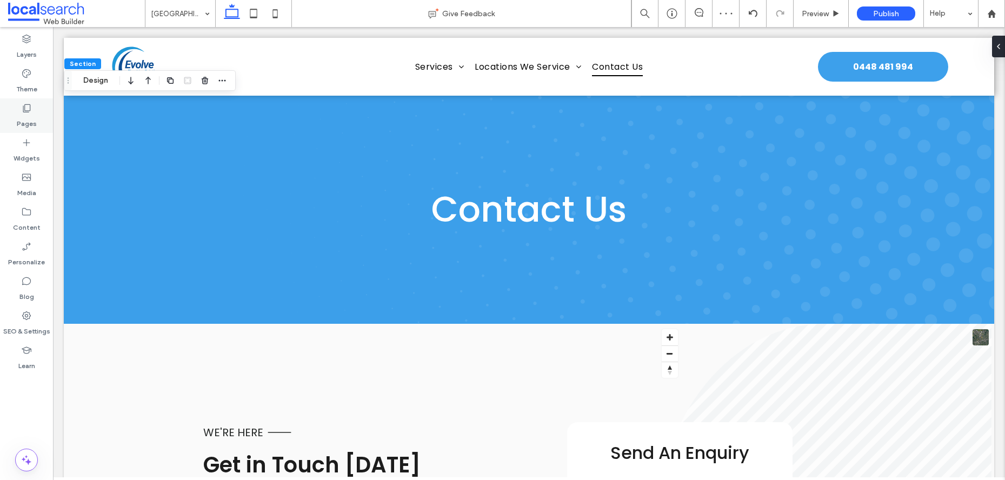
click at [19, 121] on label "Pages" at bounding box center [27, 121] width 20 height 15
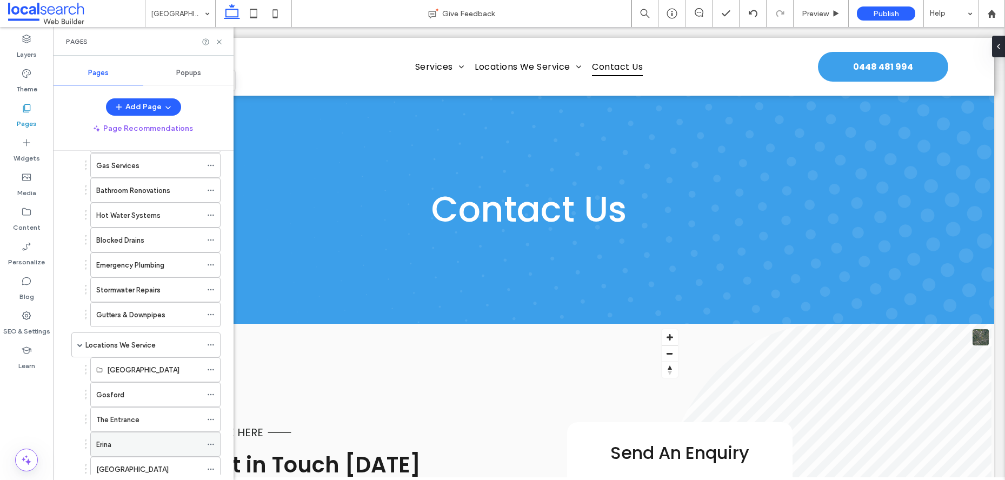
scroll to position [235, 0]
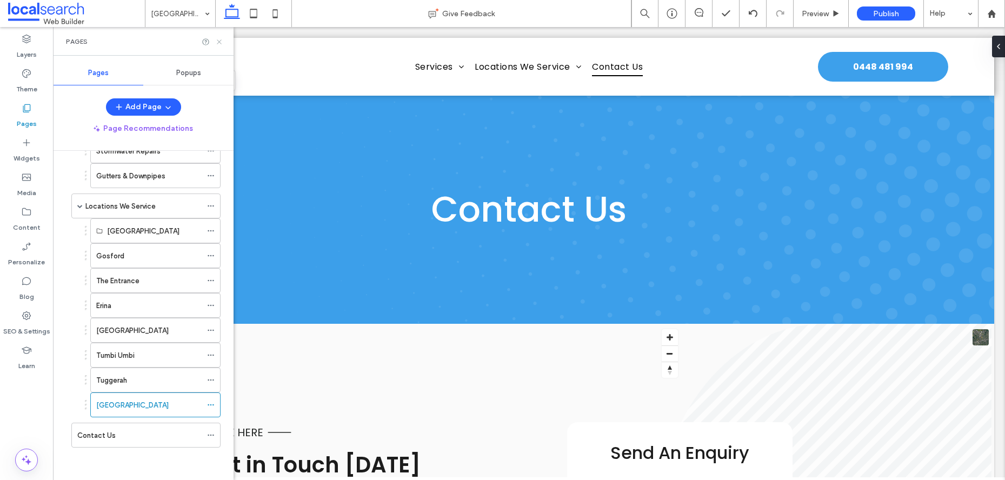
click at [220, 43] on icon at bounding box center [219, 42] width 8 height 8
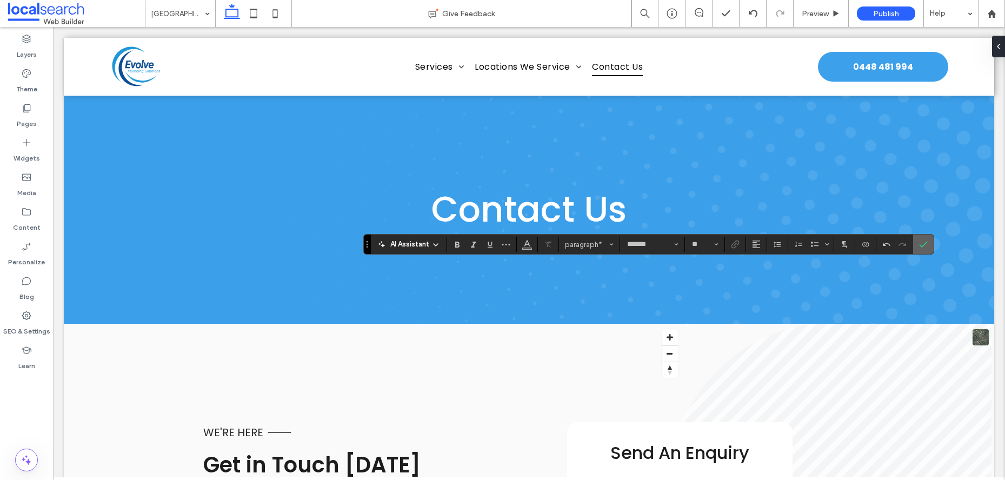
click at [920, 248] on icon "Confirm" at bounding box center [923, 244] width 9 height 9
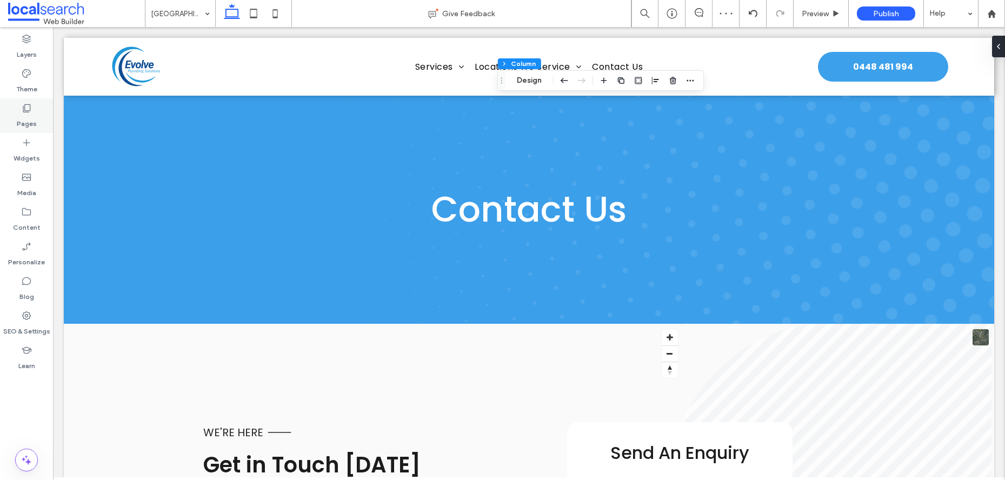
click at [21, 118] on label "Pages" at bounding box center [27, 121] width 20 height 15
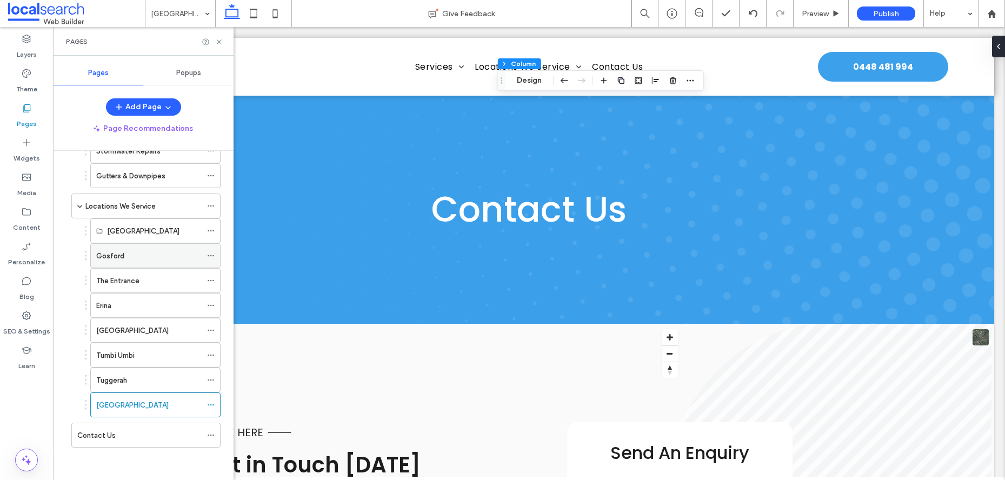
click at [131, 257] on div "Gosford" at bounding box center [148, 255] width 105 height 11
click at [223, 43] on div "Pages" at bounding box center [143, 41] width 181 height 29
click at [221, 43] on icon at bounding box center [219, 42] width 8 height 8
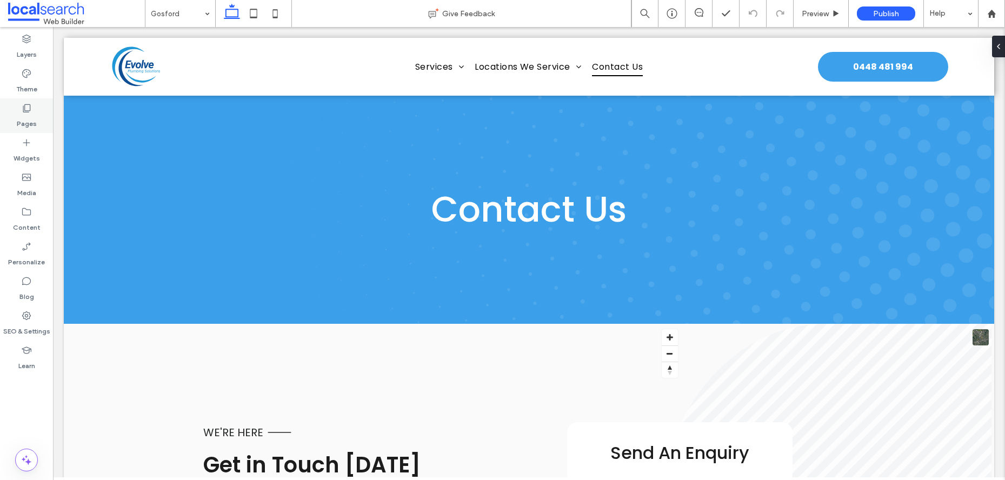
click at [23, 107] on icon at bounding box center [26, 108] width 11 height 11
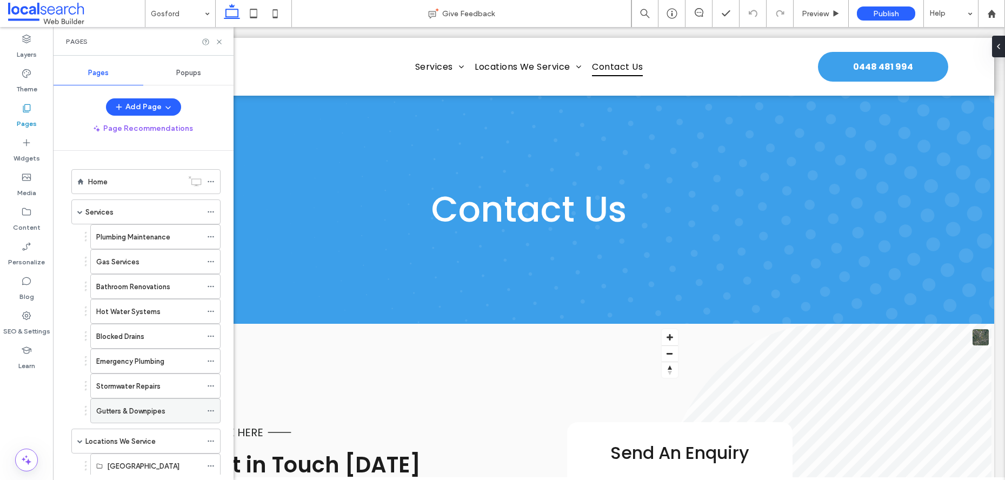
scroll to position [235, 0]
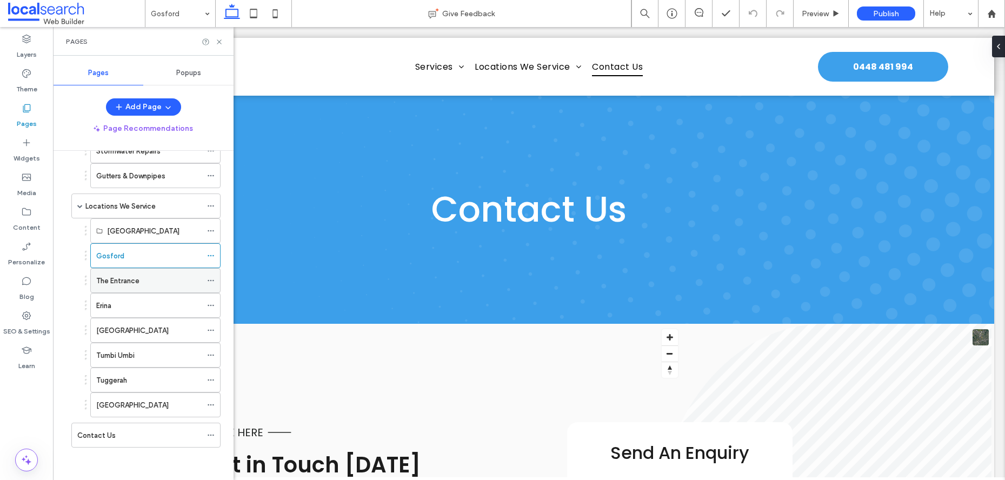
click at [135, 287] on div "The Entrance" at bounding box center [148, 281] width 105 height 24
click at [222, 39] on icon at bounding box center [219, 42] width 8 height 8
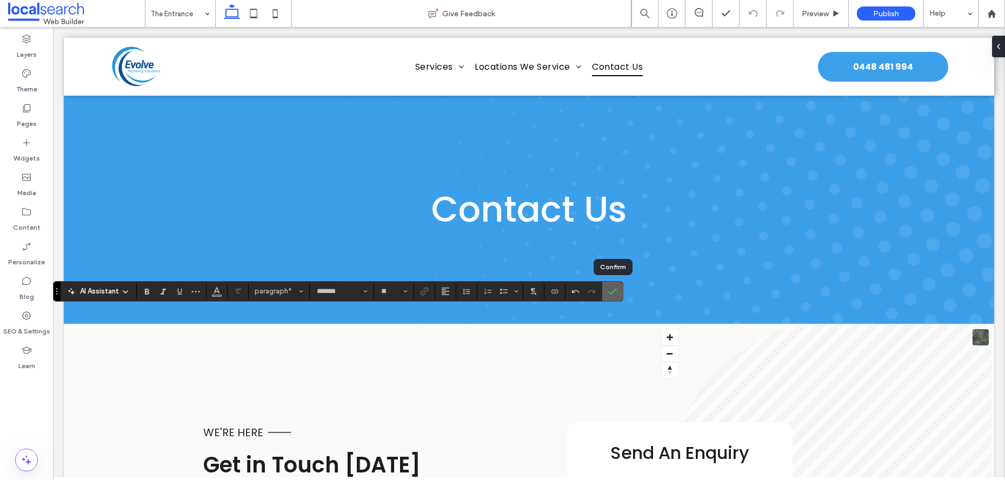
click at [611, 289] on icon "Confirm" at bounding box center [612, 291] width 9 height 9
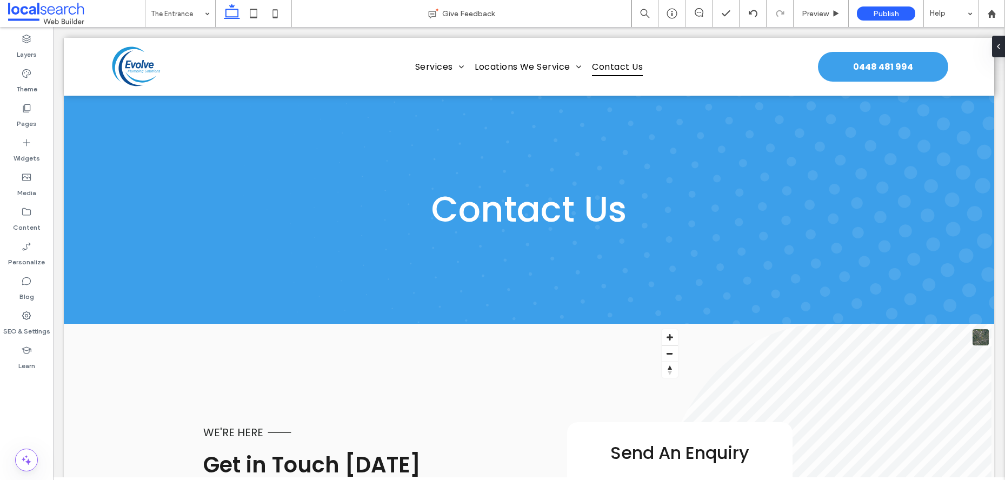
type input "*******"
type input "**"
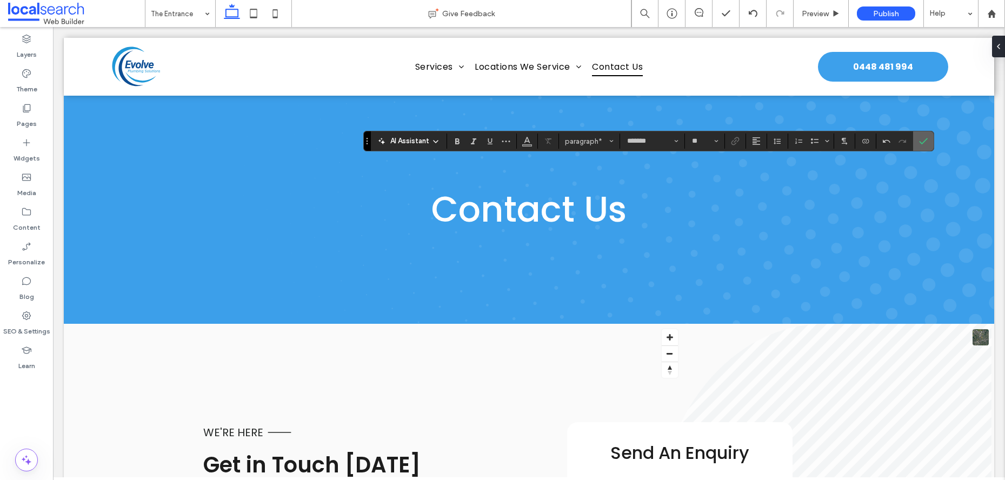
click at [920, 144] on icon "Confirm" at bounding box center [923, 141] width 9 height 9
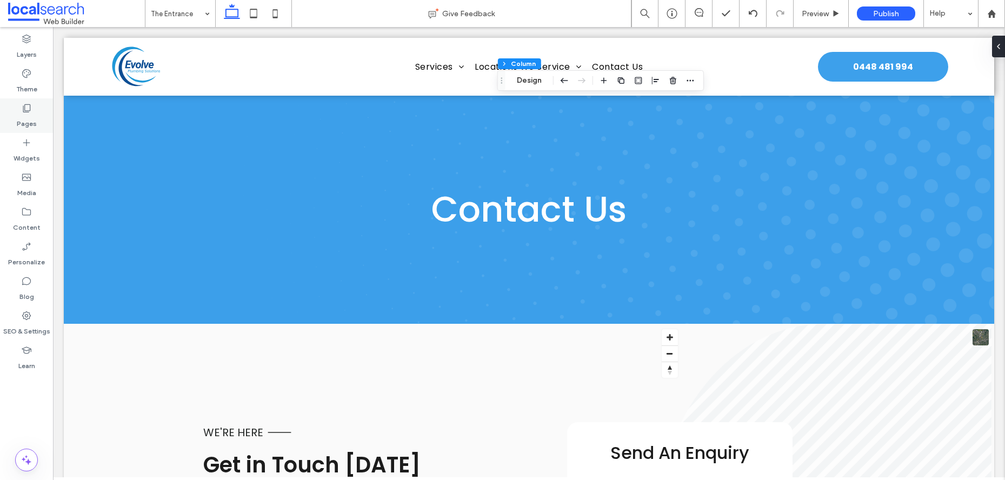
click at [35, 117] on label "Pages" at bounding box center [27, 121] width 20 height 15
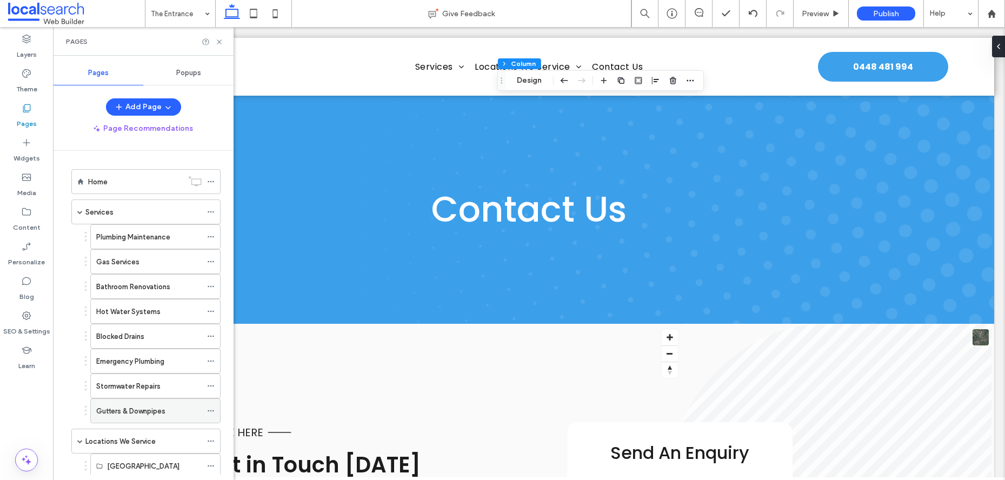
scroll to position [235, 0]
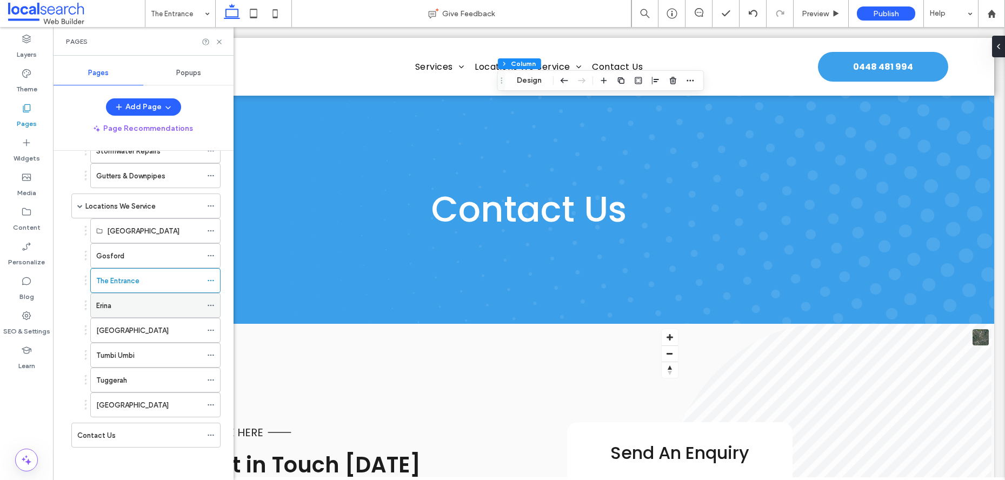
click at [138, 304] on div "Erina" at bounding box center [148, 305] width 105 height 11
click at [221, 41] on icon at bounding box center [219, 42] width 8 height 8
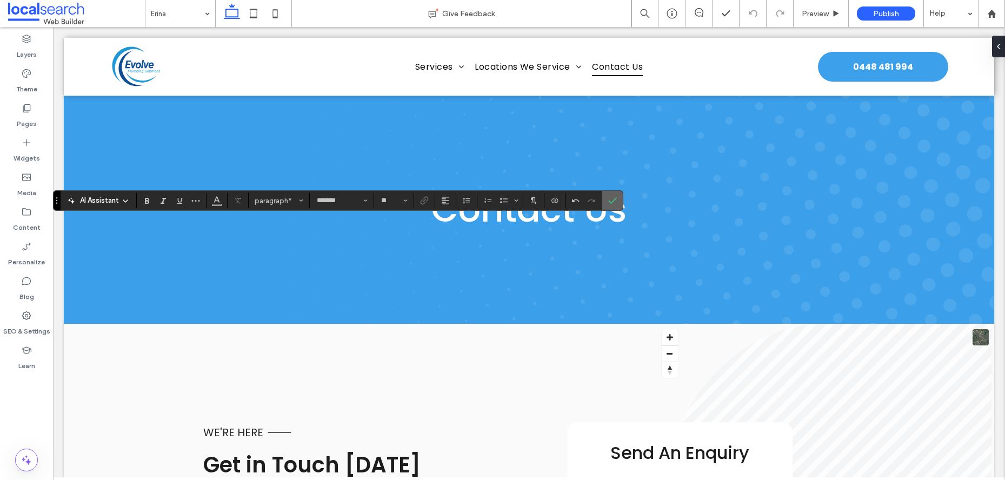
click at [612, 198] on icon "Confirm" at bounding box center [612, 200] width 9 height 9
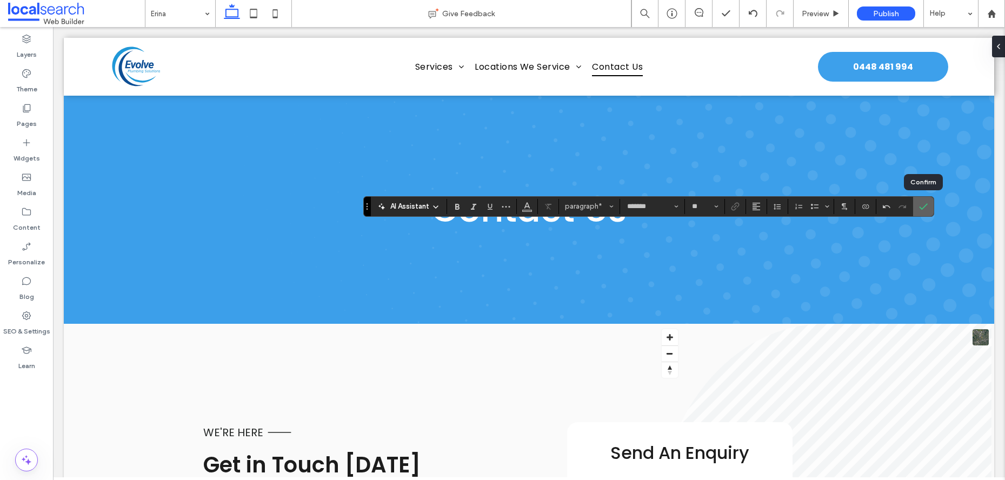
click at [928, 204] on label "Confirm" at bounding box center [924, 206] width 16 height 19
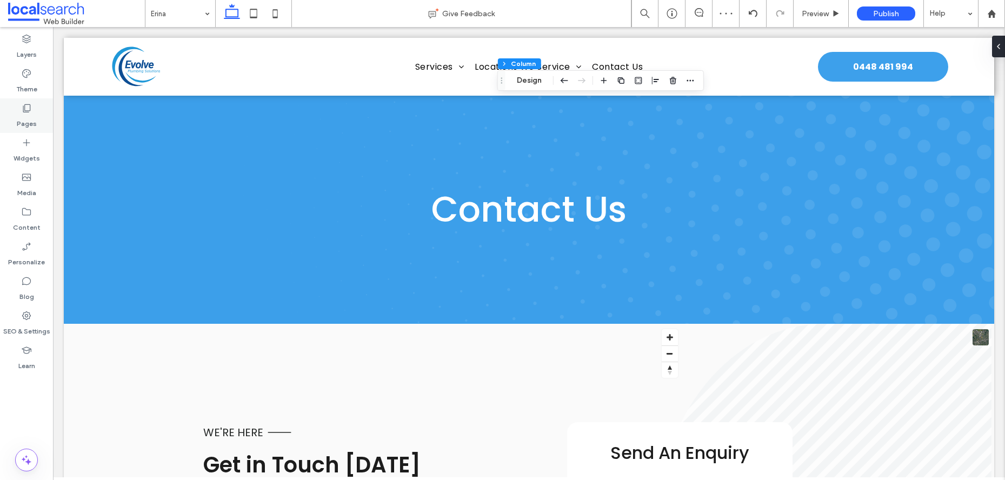
click at [21, 114] on label "Pages" at bounding box center [27, 121] width 20 height 15
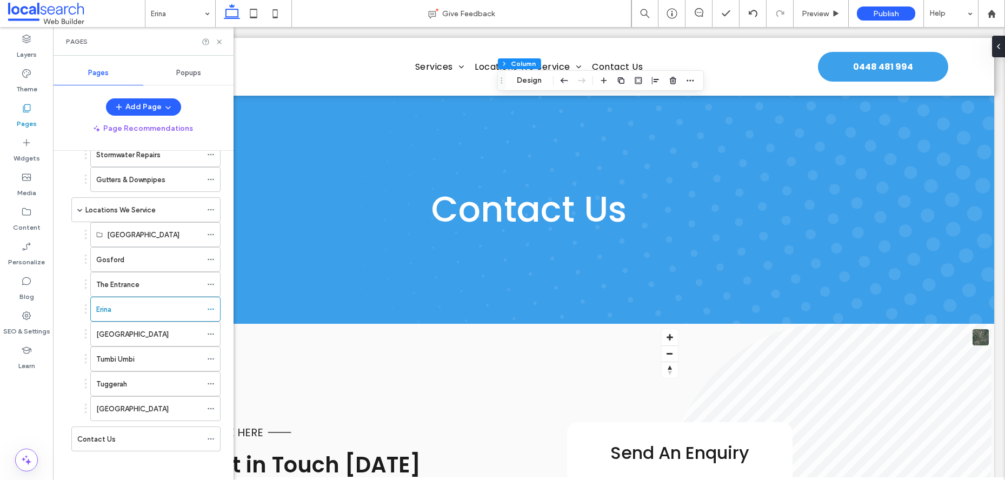
scroll to position [235, 0]
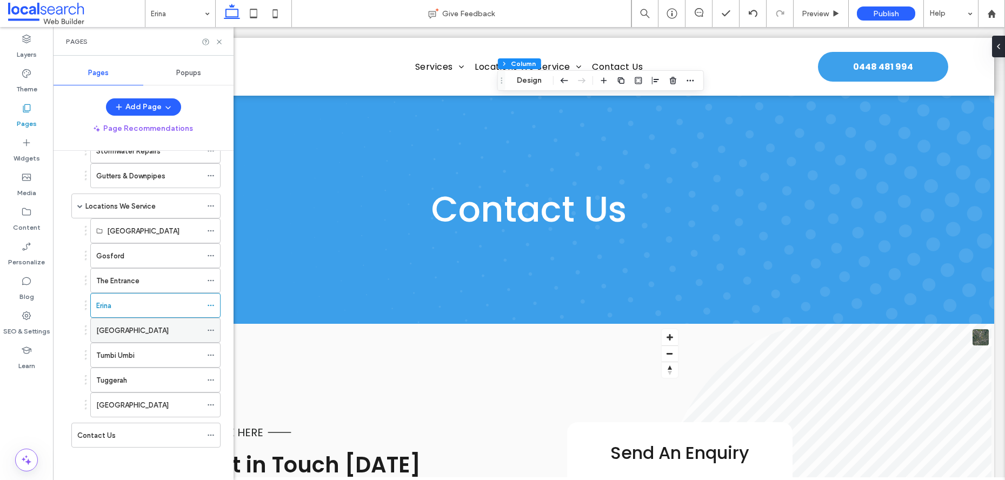
click at [124, 327] on label "[GEOGRAPHIC_DATA]" at bounding box center [132, 330] width 72 height 19
click at [219, 41] on icon at bounding box center [219, 42] width 8 height 8
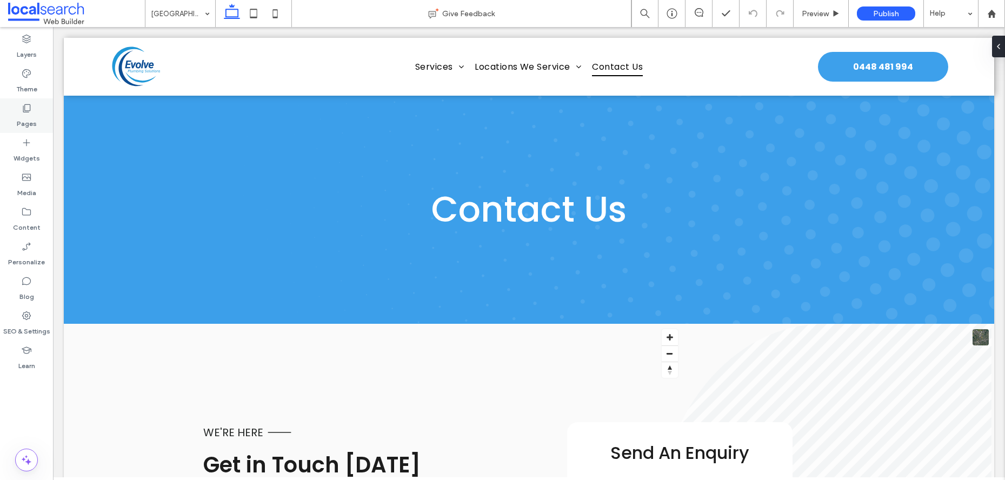
click at [28, 111] on use at bounding box center [27, 108] width 8 height 8
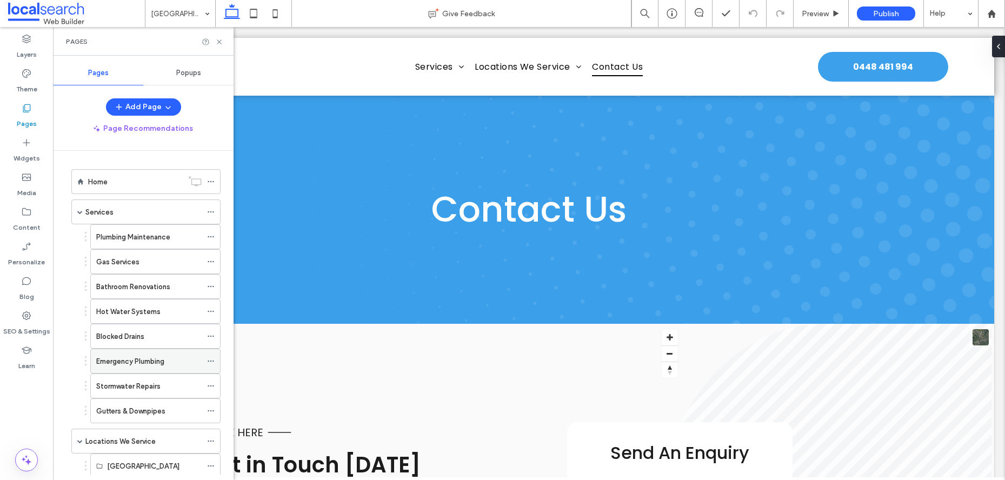
scroll to position [235, 0]
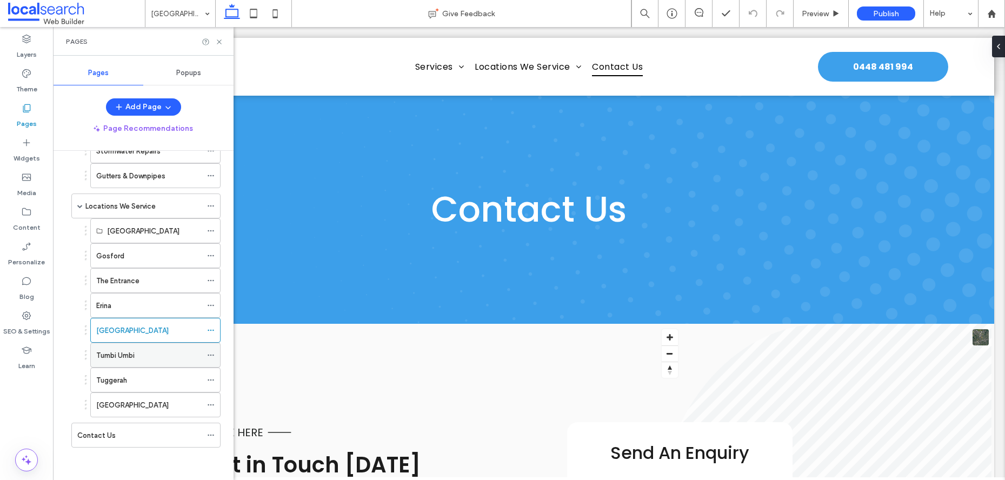
click at [143, 356] on div "Tumbi Umbi" at bounding box center [148, 355] width 105 height 11
click at [219, 47] on div "Pages" at bounding box center [143, 41] width 181 height 29
click at [221, 41] on icon at bounding box center [219, 42] width 8 height 8
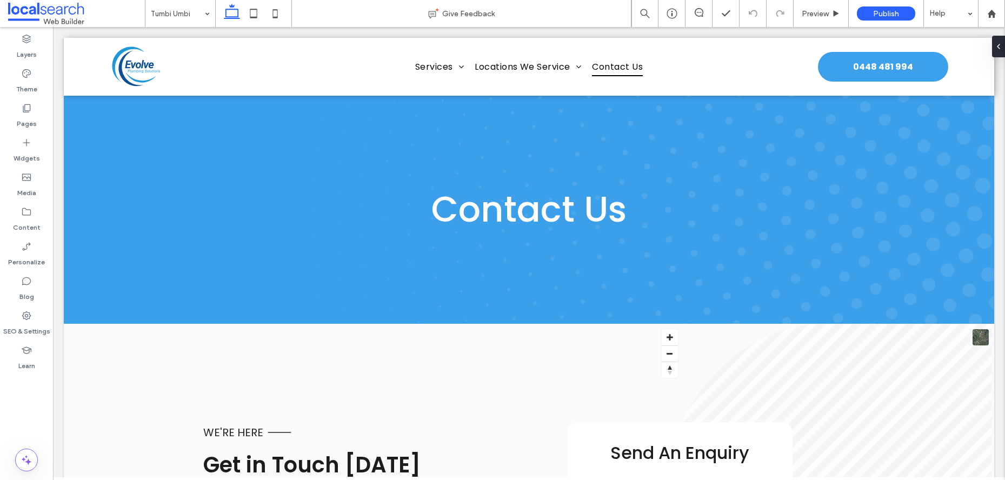
type input "*******"
type input "**"
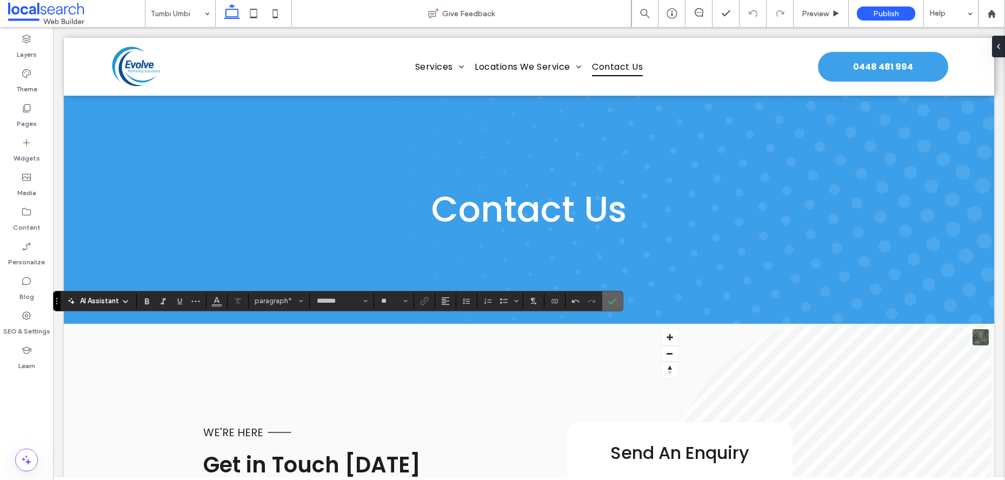
click at [607, 303] on label "Confirm" at bounding box center [613, 301] width 16 height 19
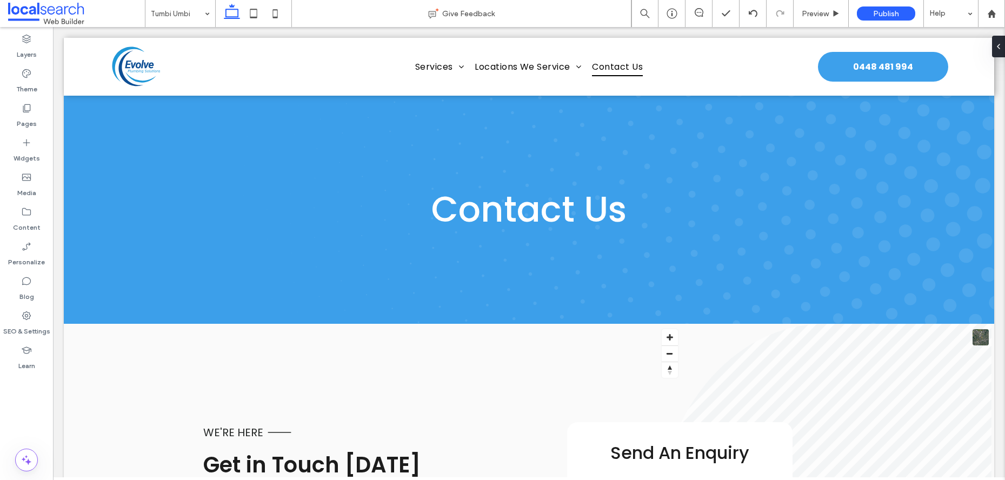
type input "*******"
type input "**"
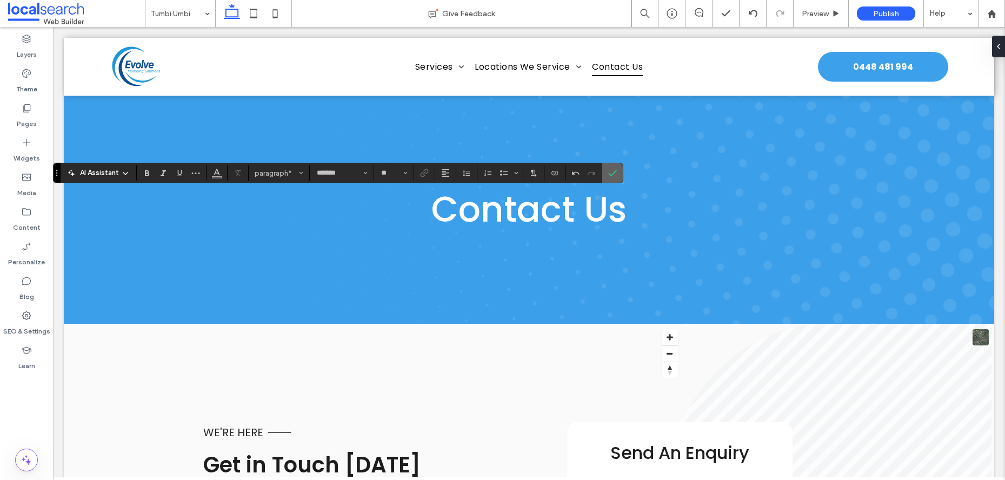
click at [615, 176] on icon "Confirm" at bounding box center [612, 173] width 9 height 9
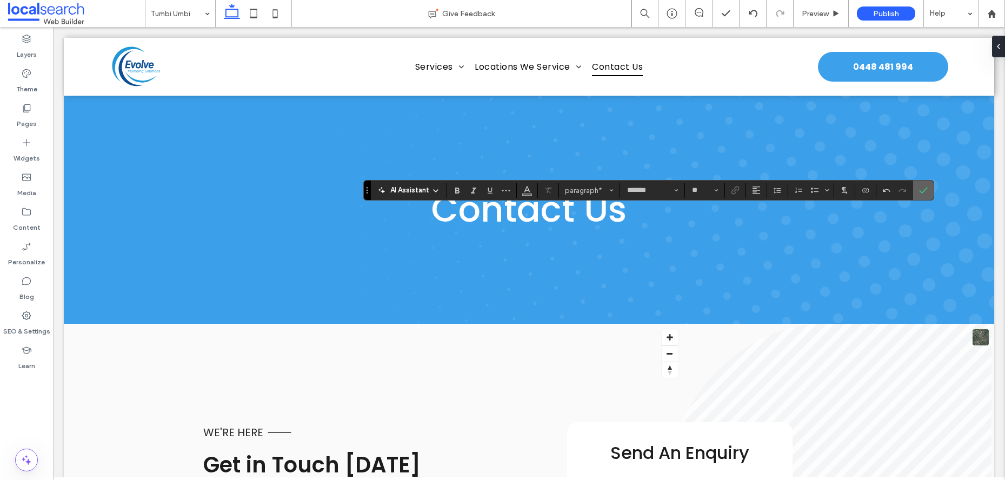
click at [925, 189] on use "Confirm" at bounding box center [923, 191] width 9 height 6
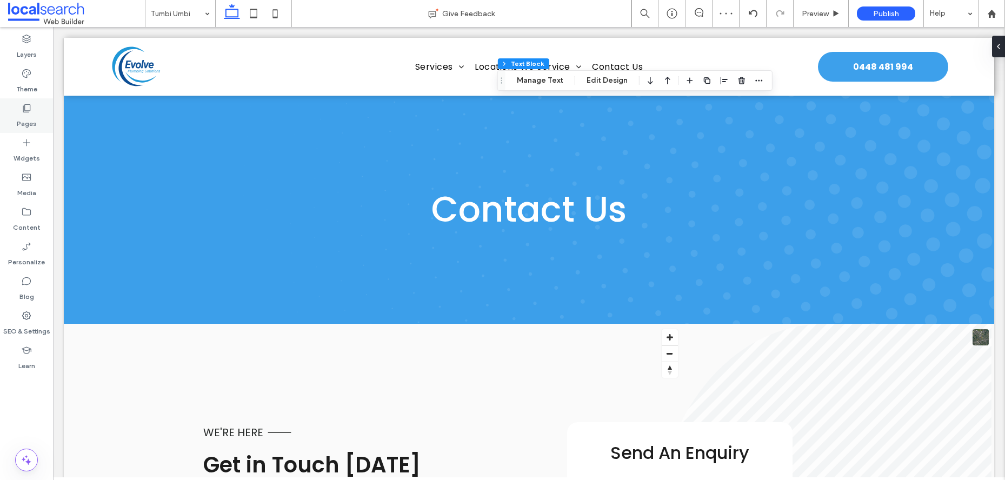
click at [11, 108] on div "Pages" at bounding box center [26, 115] width 53 height 35
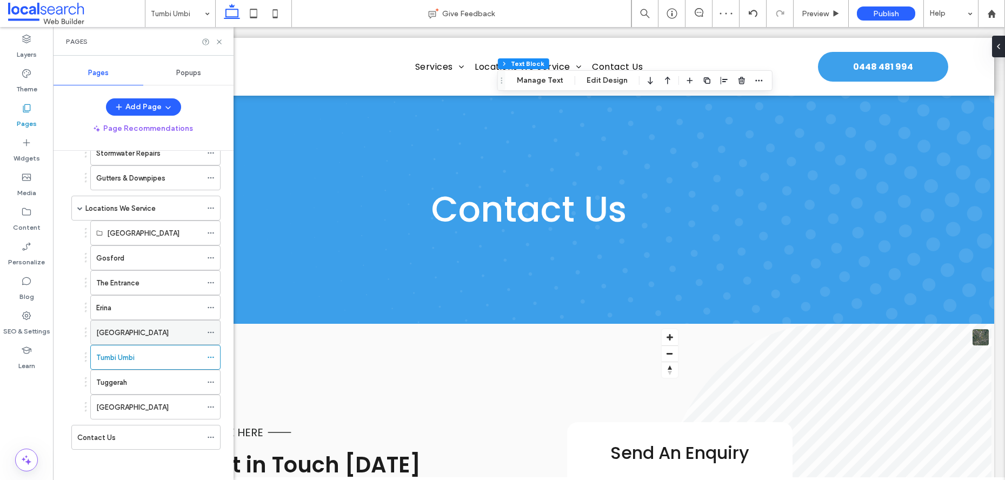
scroll to position [235, 0]
click at [149, 379] on div "Tuggerah" at bounding box center [148, 380] width 105 height 11
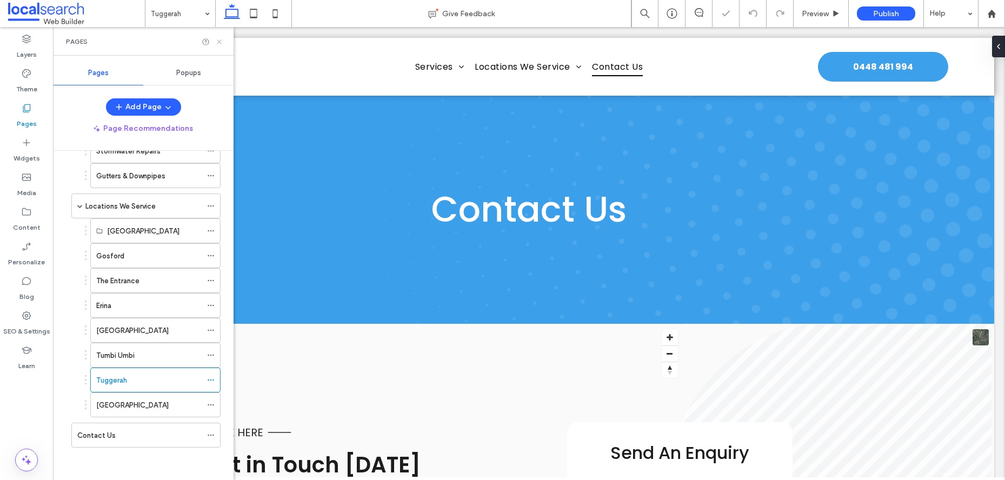
click at [217, 42] on icon at bounding box center [219, 42] width 8 height 8
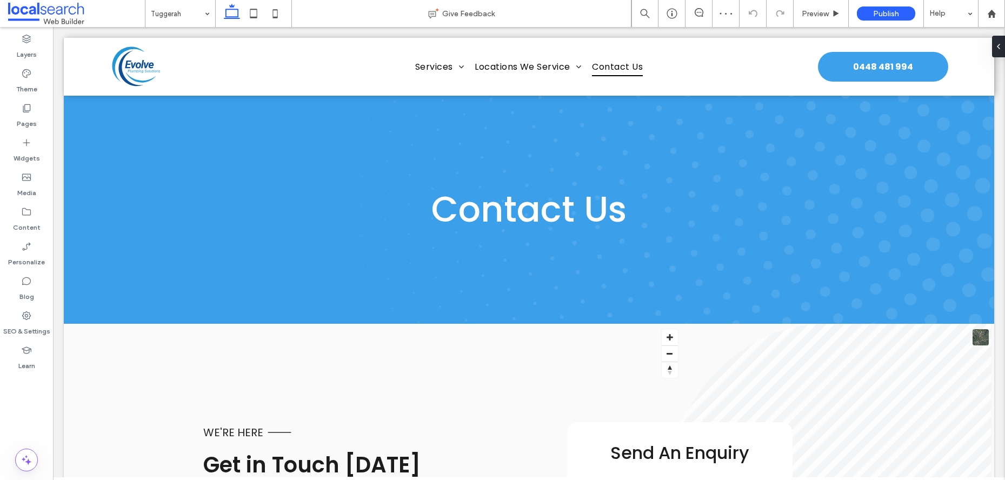
type input "*******"
type input "**"
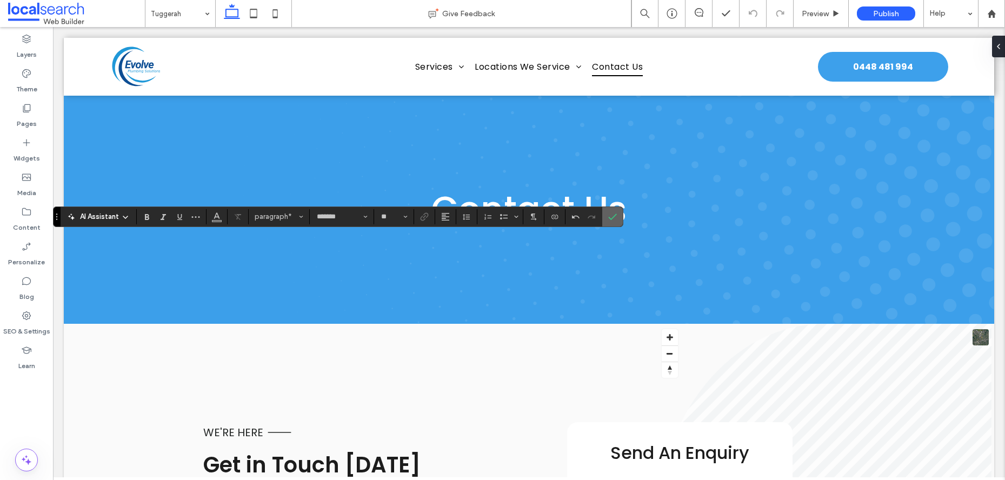
click at [607, 216] on label "Confirm" at bounding box center [613, 216] width 16 height 19
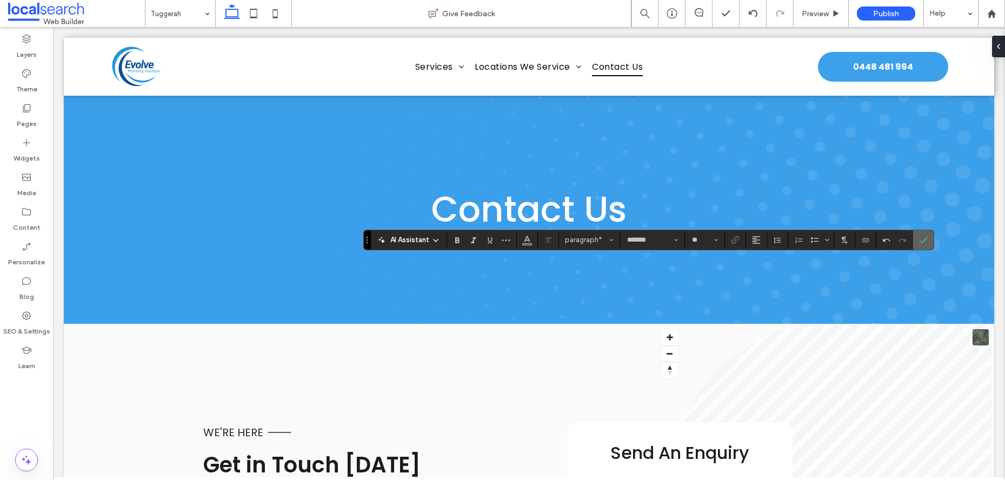
click at [923, 241] on icon "Confirm" at bounding box center [923, 240] width 9 height 9
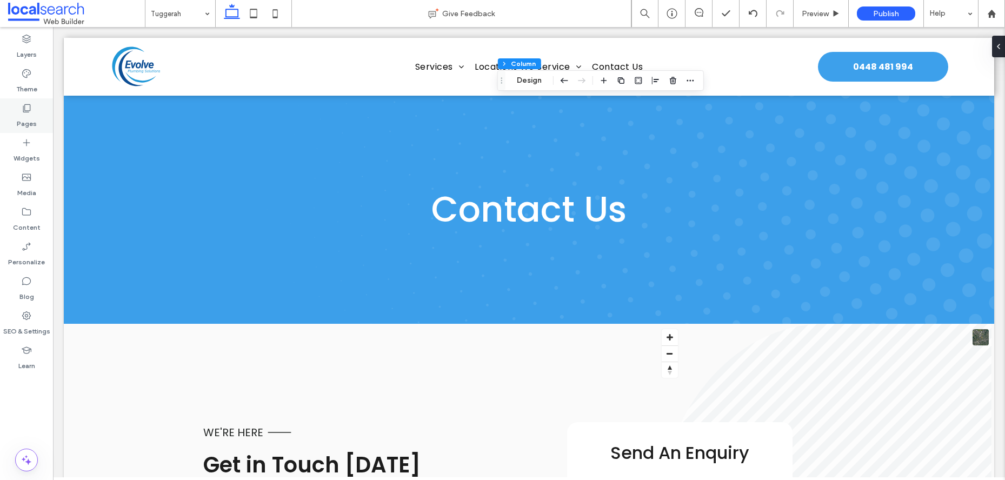
click at [22, 118] on label "Pages" at bounding box center [27, 121] width 20 height 15
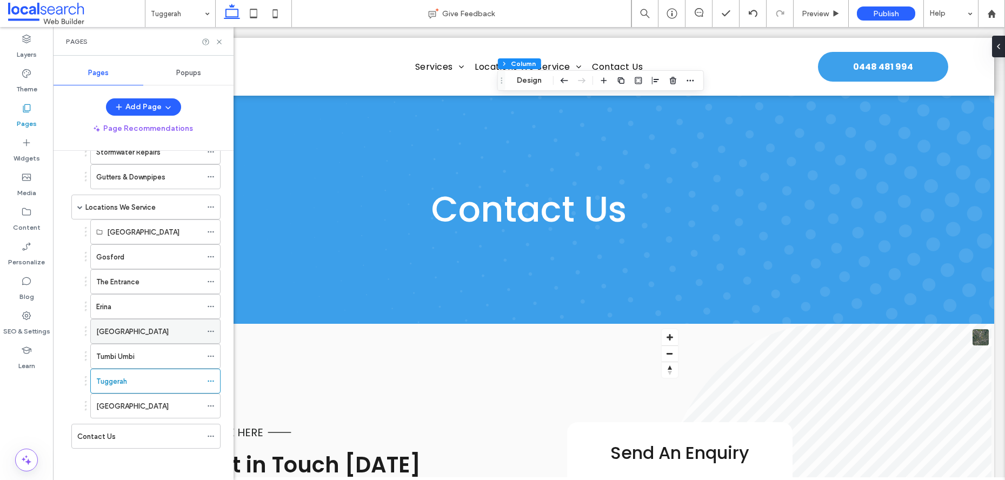
scroll to position [235, 0]
click at [144, 407] on div "[GEOGRAPHIC_DATA]" at bounding box center [148, 405] width 105 height 11
click at [221, 42] on icon at bounding box center [219, 42] width 8 height 8
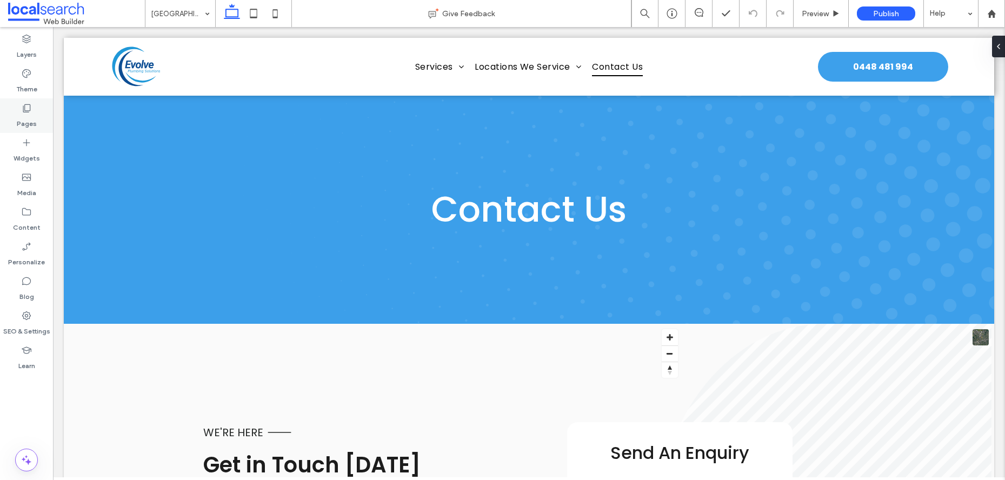
click at [24, 109] on icon at bounding box center [26, 108] width 11 height 11
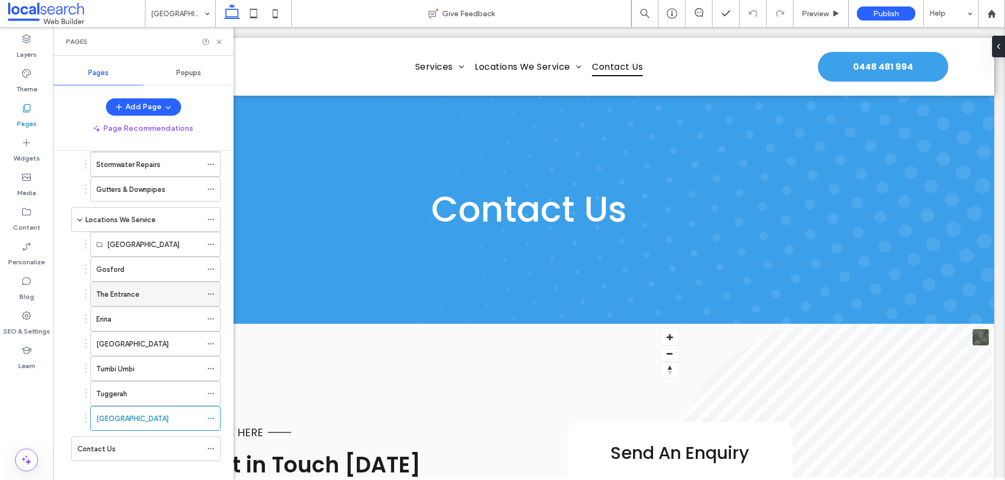
scroll to position [235, 0]
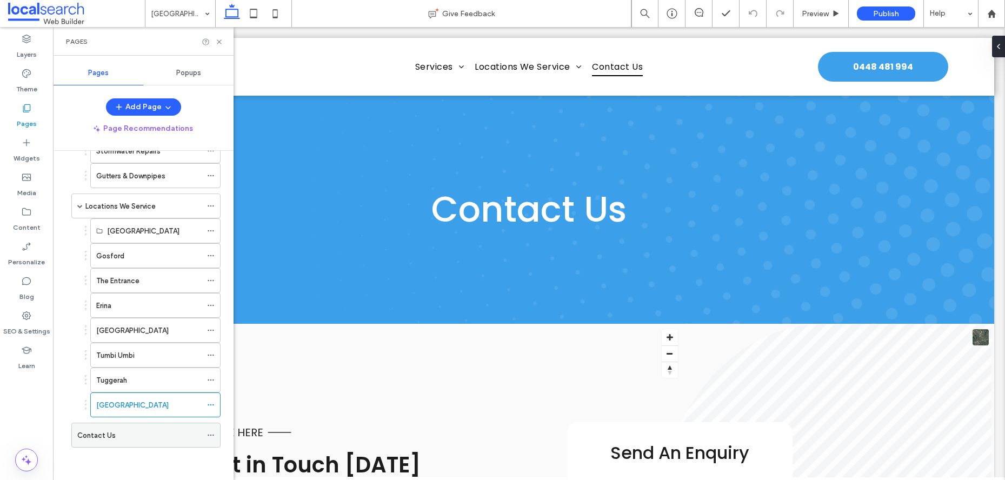
click at [155, 431] on div "Contact Us" at bounding box center [139, 435] width 124 height 11
click at [219, 43] on icon at bounding box center [219, 42] width 8 height 8
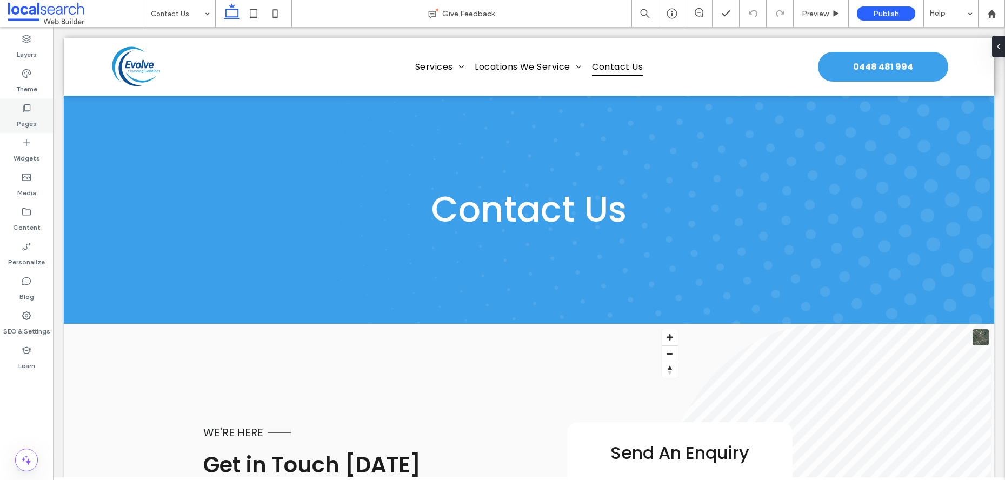
click at [33, 118] on label "Pages" at bounding box center [27, 121] width 20 height 15
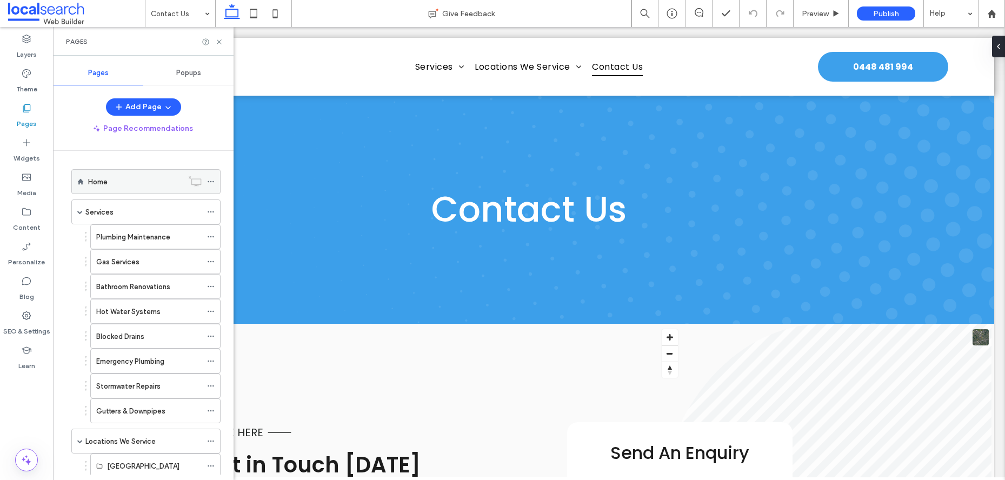
click at [118, 183] on div "Home" at bounding box center [135, 181] width 95 height 11
click at [221, 43] on icon at bounding box center [219, 42] width 8 height 8
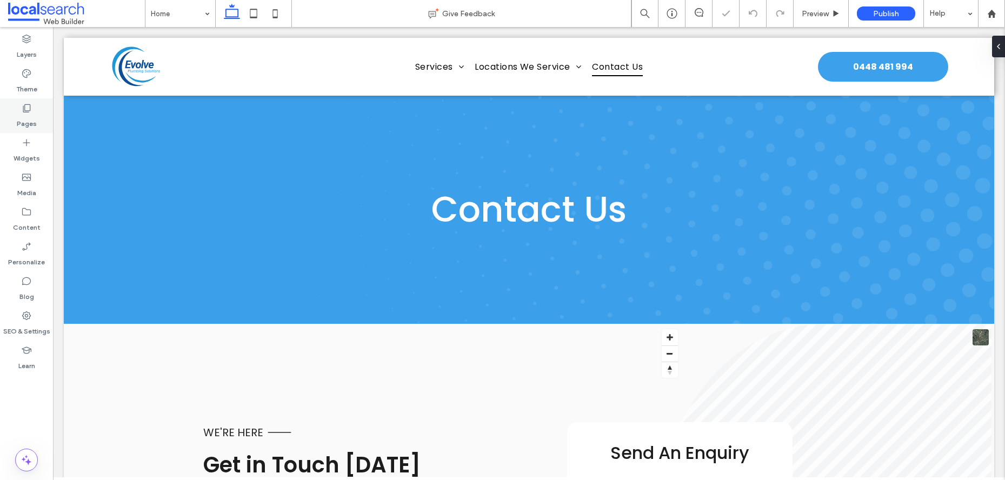
click at [29, 107] on icon at bounding box center [26, 108] width 11 height 11
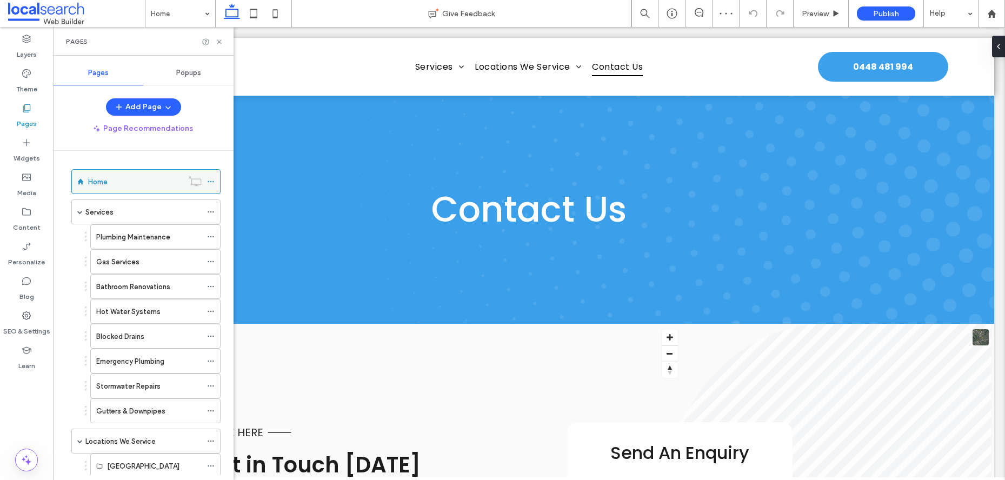
click at [210, 182] on icon at bounding box center [211, 182] width 8 height 8
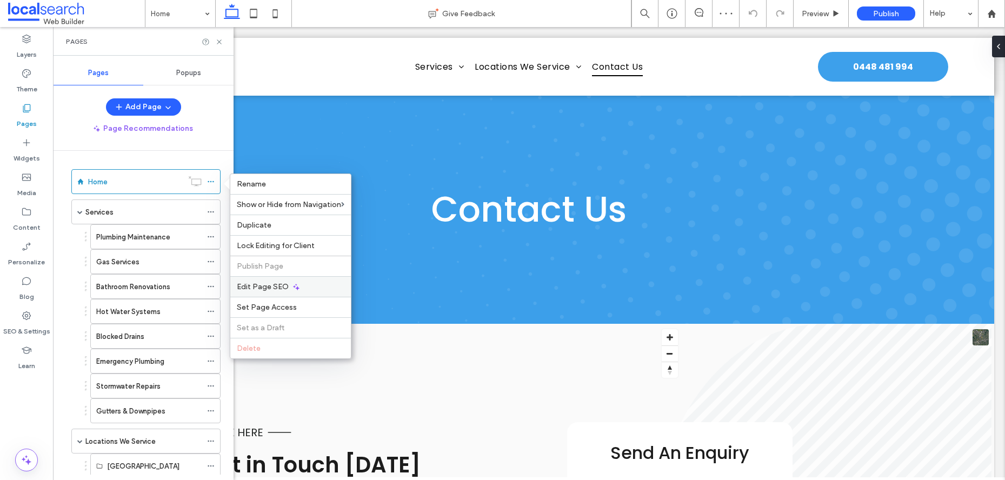
click at [289, 289] on div "Edit Page SEO" at bounding box center [290, 286] width 121 height 21
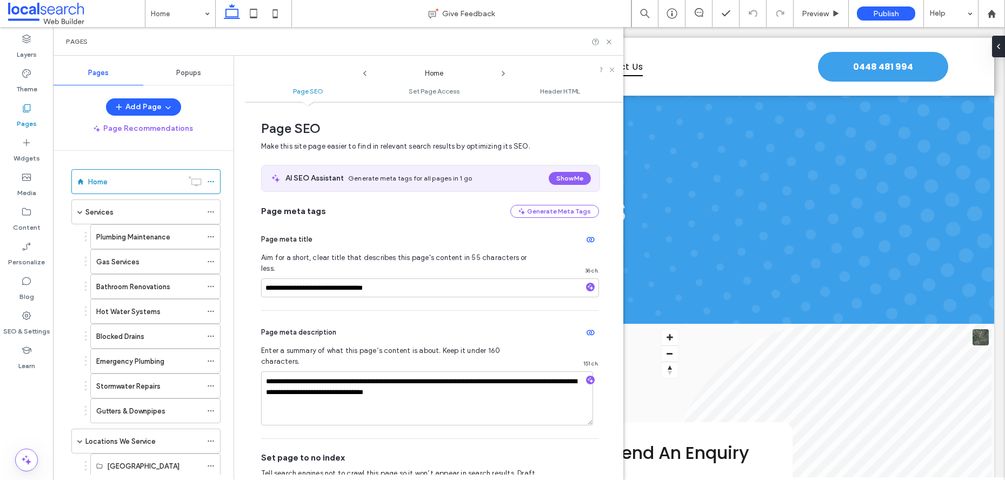
click at [510, 56] on div "**********" at bounding box center [429, 268] width 390 height 425
click at [504, 73] on use at bounding box center [503, 73] width 2 height 4
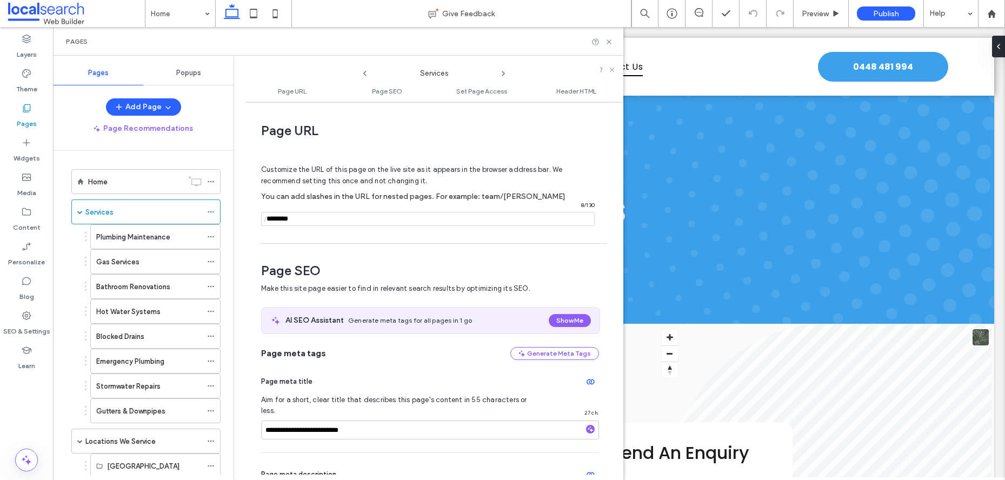
scroll to position [148, 0]
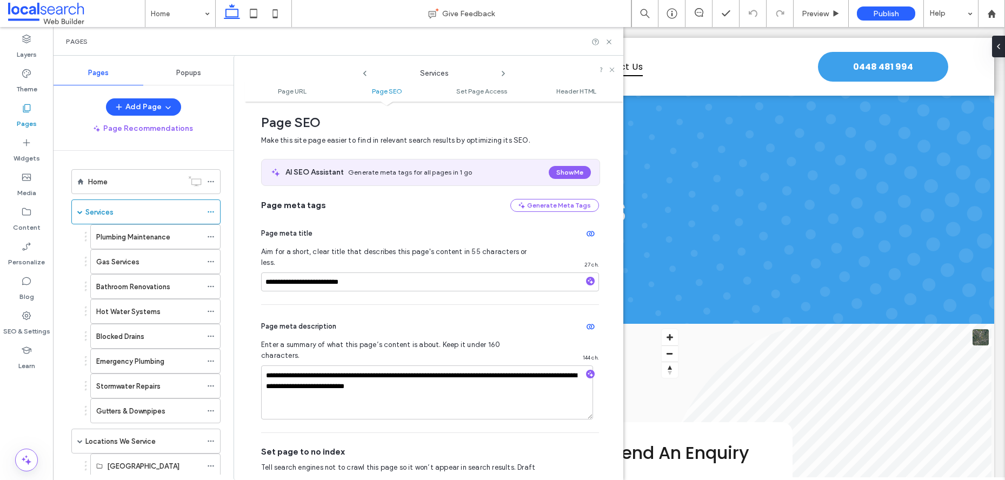
click at [504, 73] on use at bounding box center [503, 73] width 2 height 4
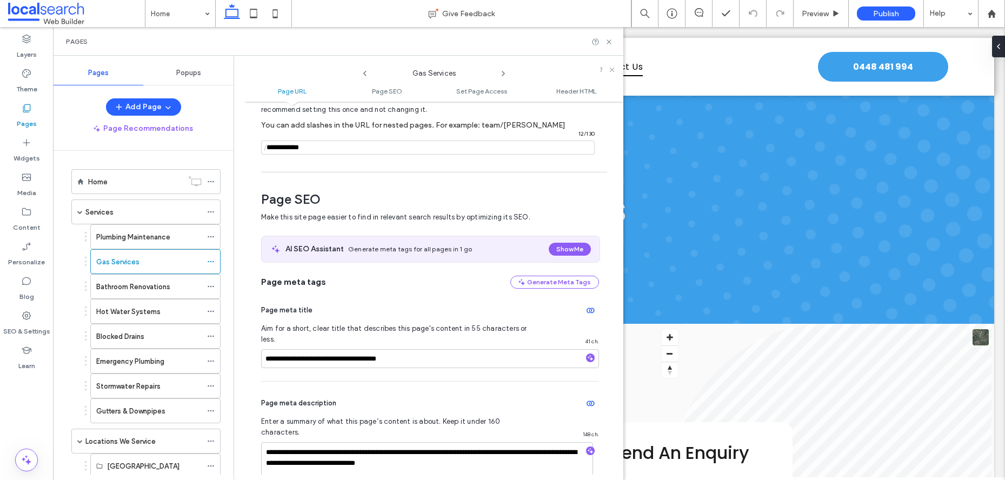
scroll to position [138, 0]
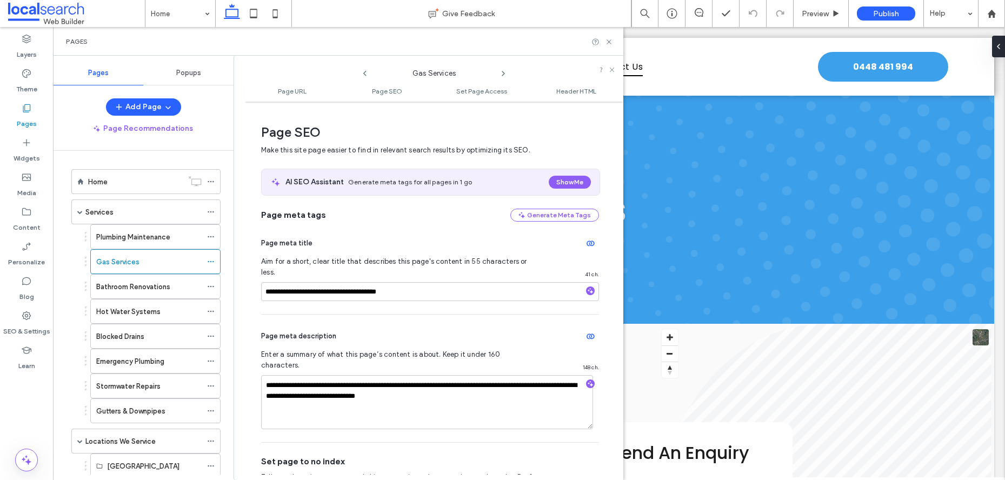
click at [505, 74] on icon at bounding box center [503, 73] width 9 height 9
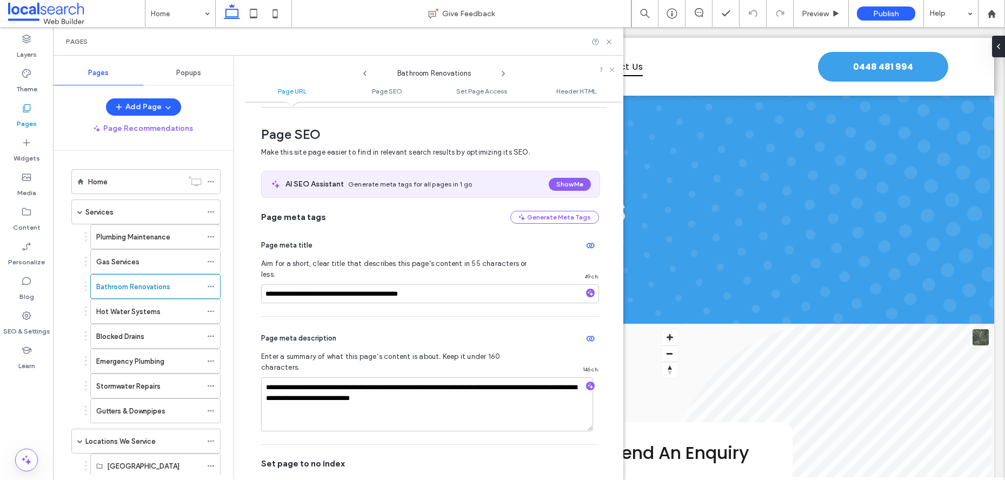
scroll to position [75, 0]
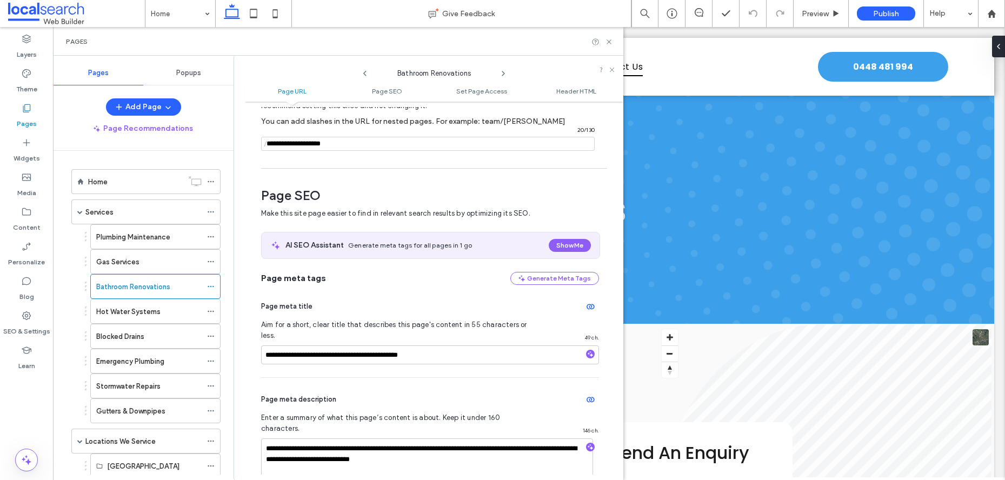
click at [504, 74] on icon at bounding box center [503, 73] width 9 height 9
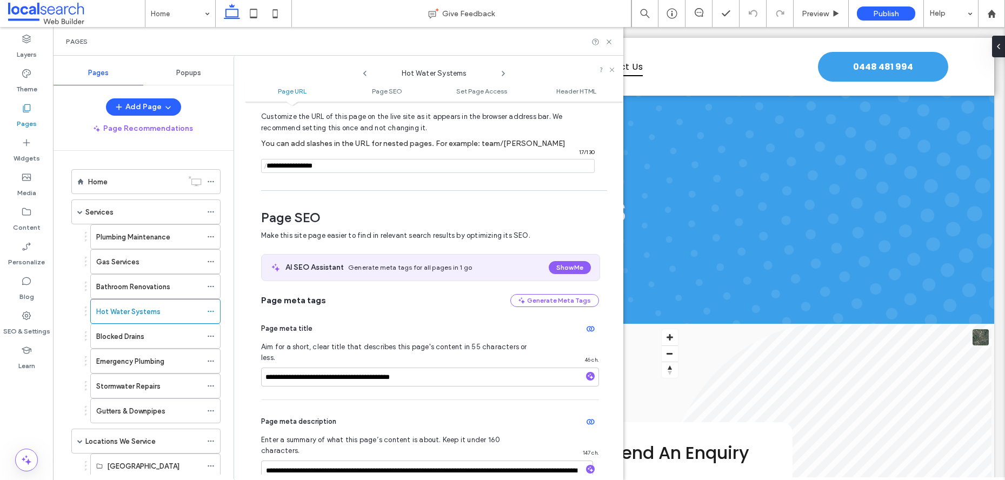
scroll to position [49, 0]
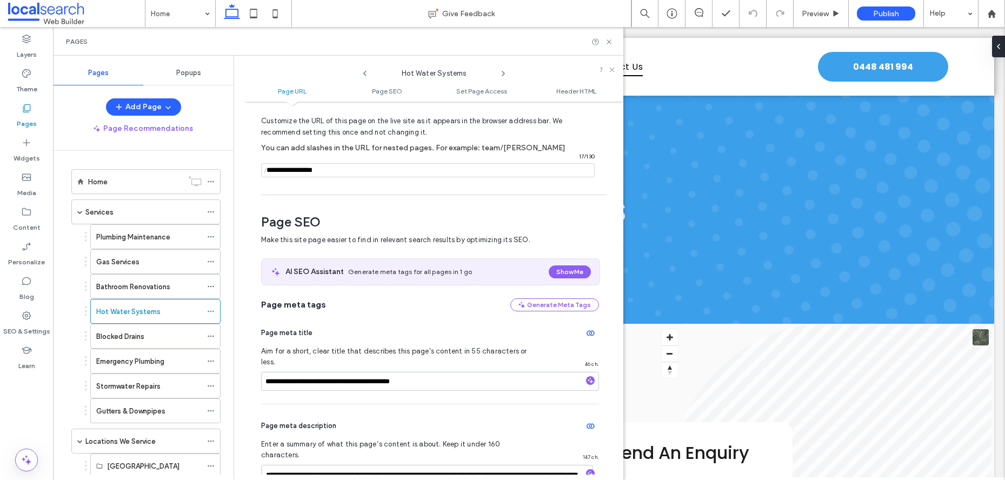
click at [505, 75] on icon at bounding box center [503, 73] width 9 height 9
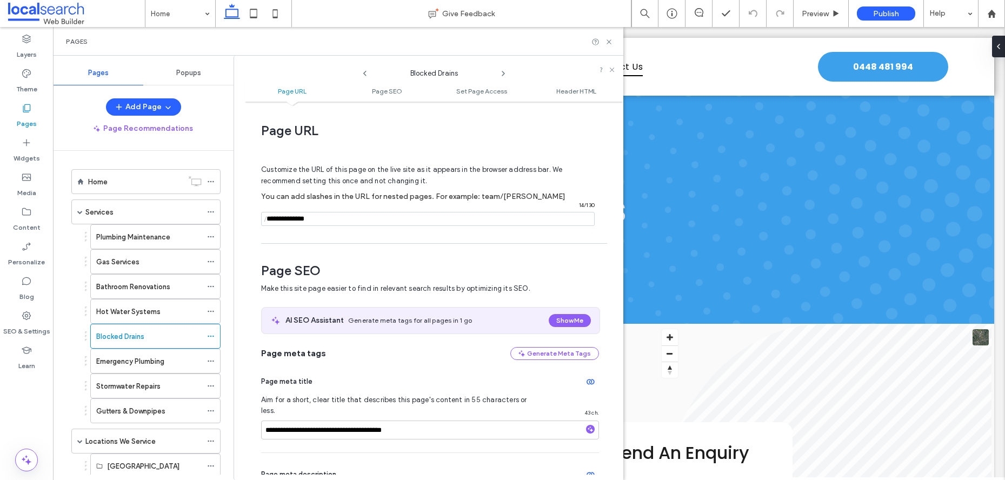
scroll to position [183, 0]
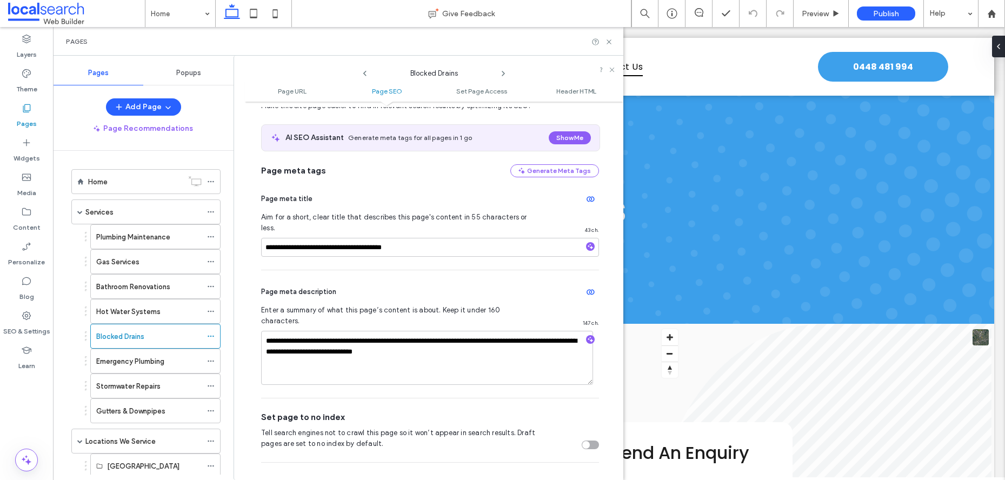
click at [503, 74] on icon at bounding box center [503, 73] width 9 height 9
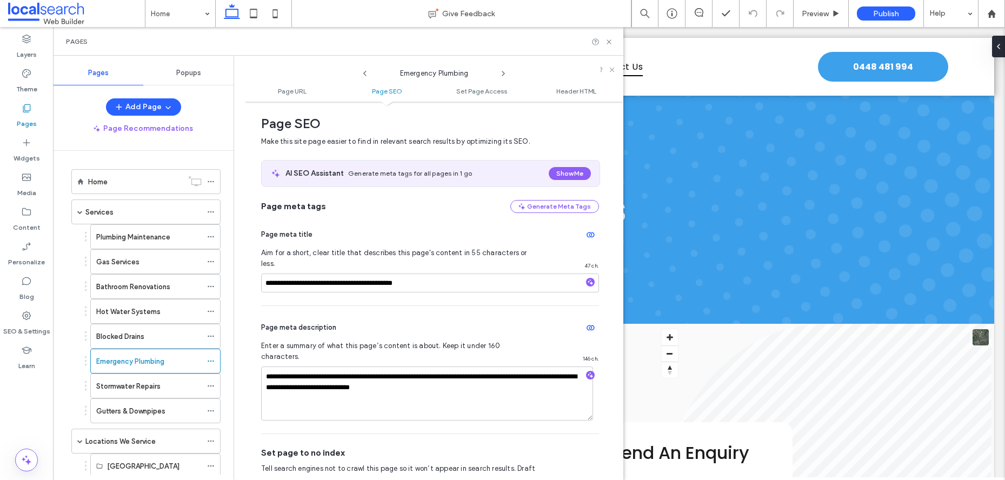
scroll to position [170, 0]
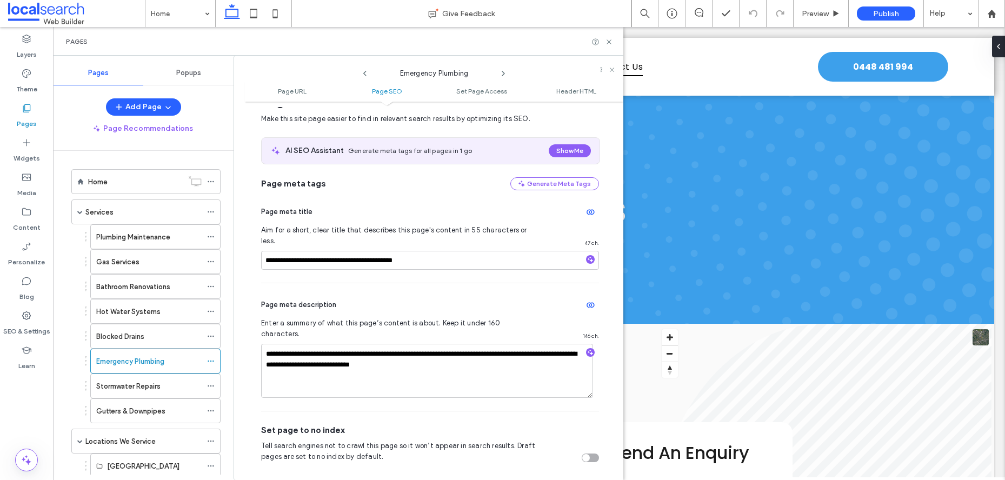
click at [506, 72] on icon at bounding box center [503, 73] width 9 height 9
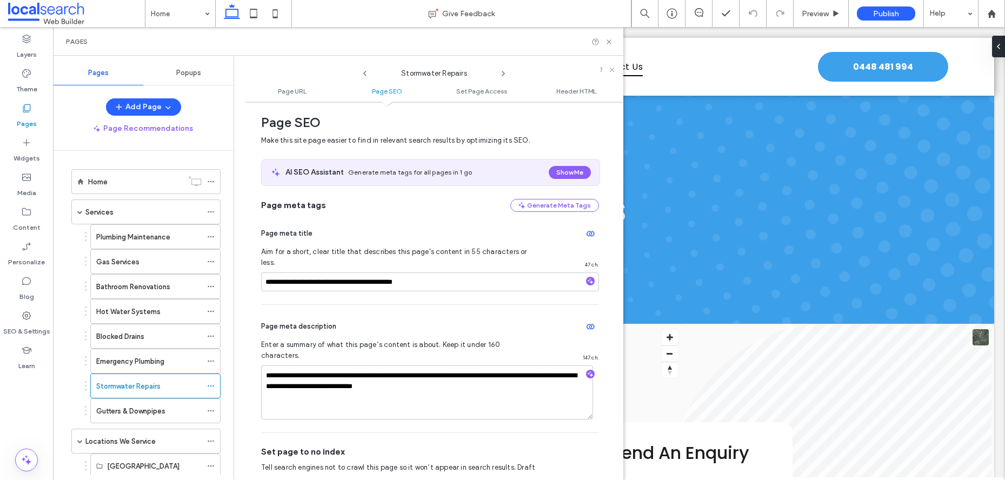
scroll to position [57, 0]
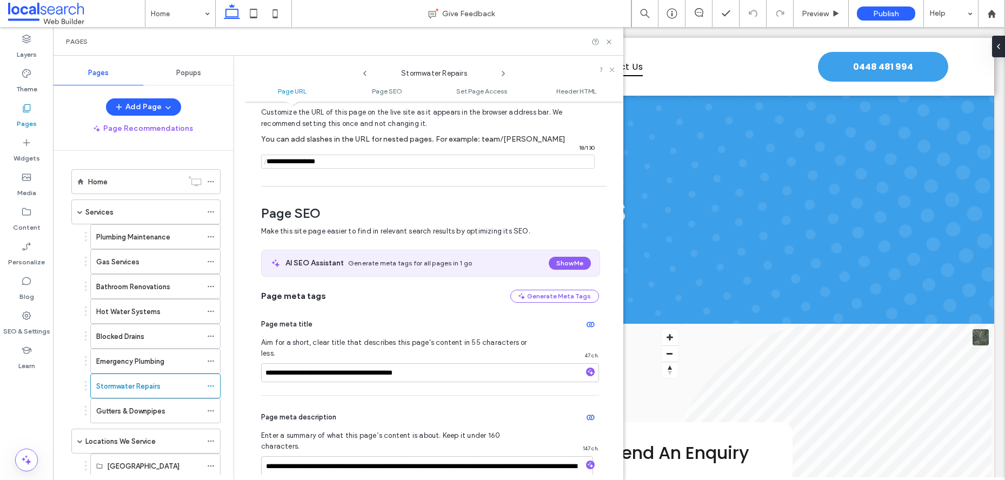
click at [505, 73] on use at bounding box center [503, 73] width 2 height 4
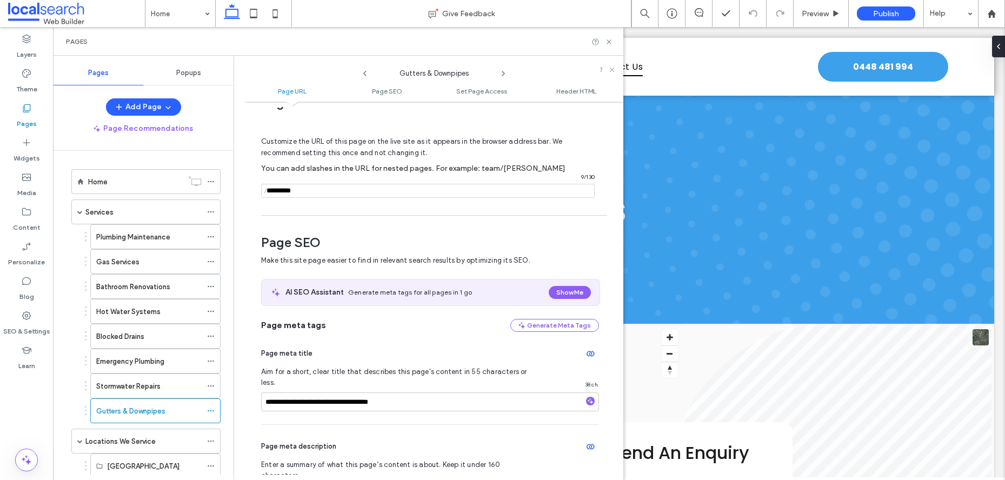
scroll to position [25, 0]
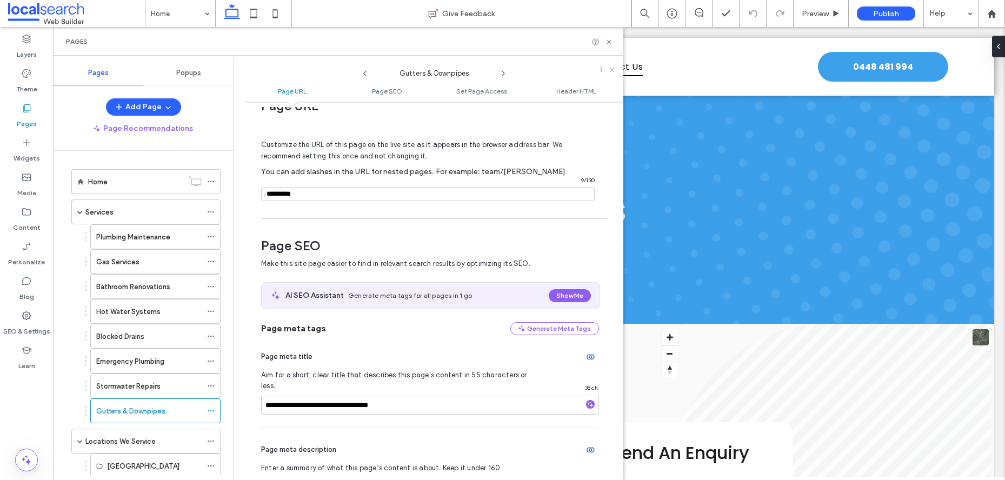
click at [502, 74] on icon at bounding box center [503, 73] width 9 height 9
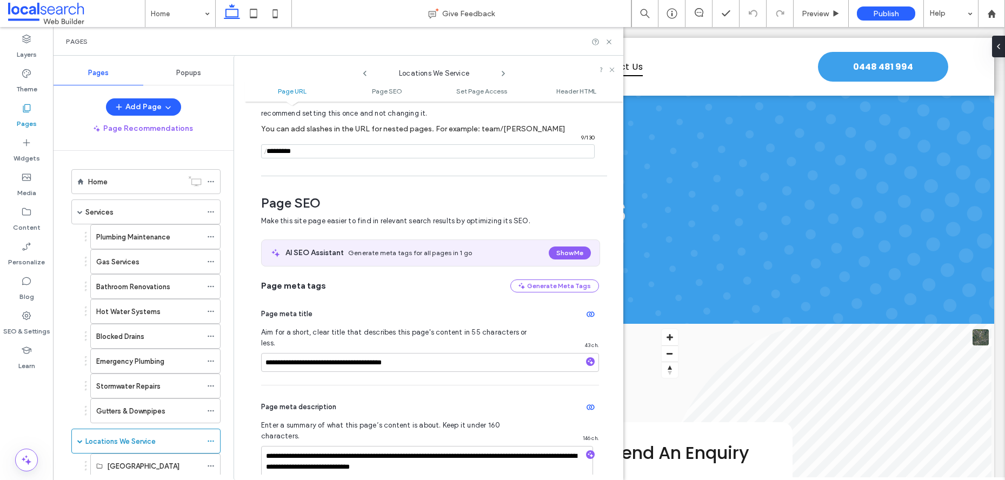
scroll to position [117, 0]
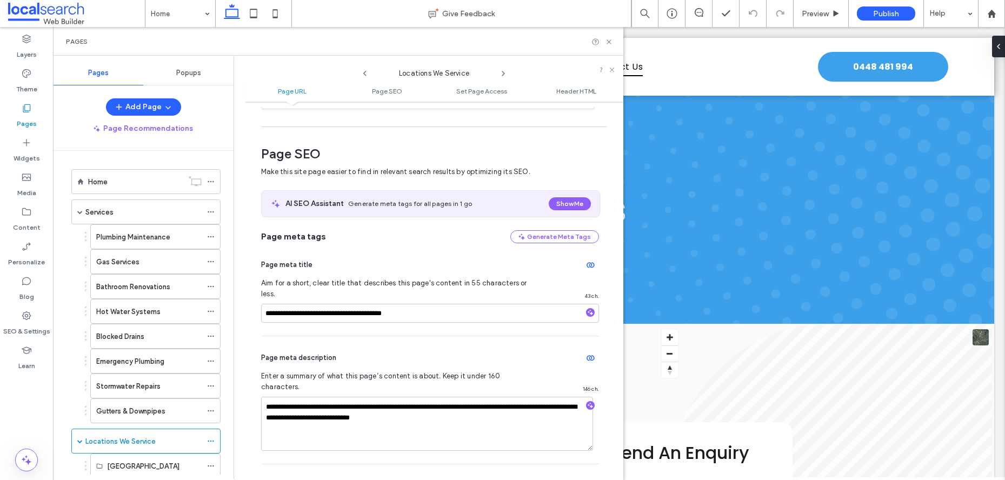
click at [501, 72] on icon at bounding box center [503, 73] width 9 height 9
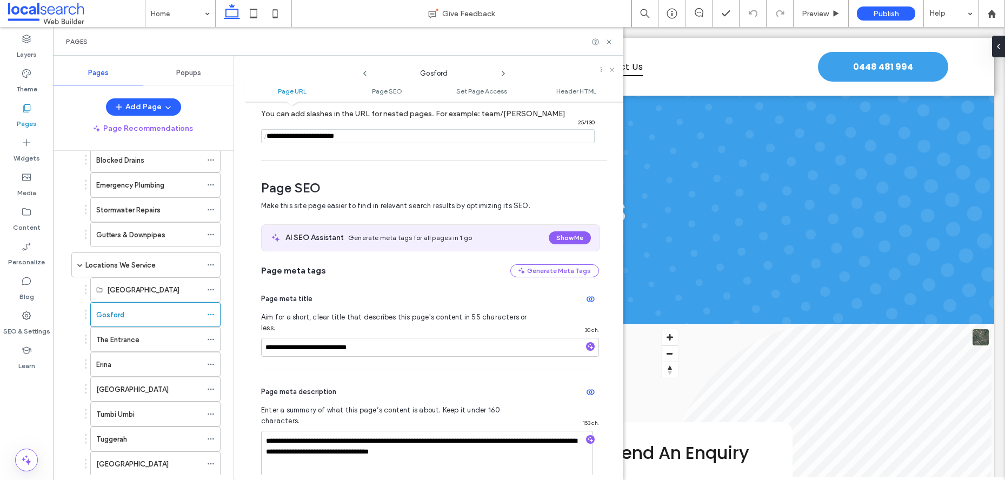
scroll to position [71, 0]
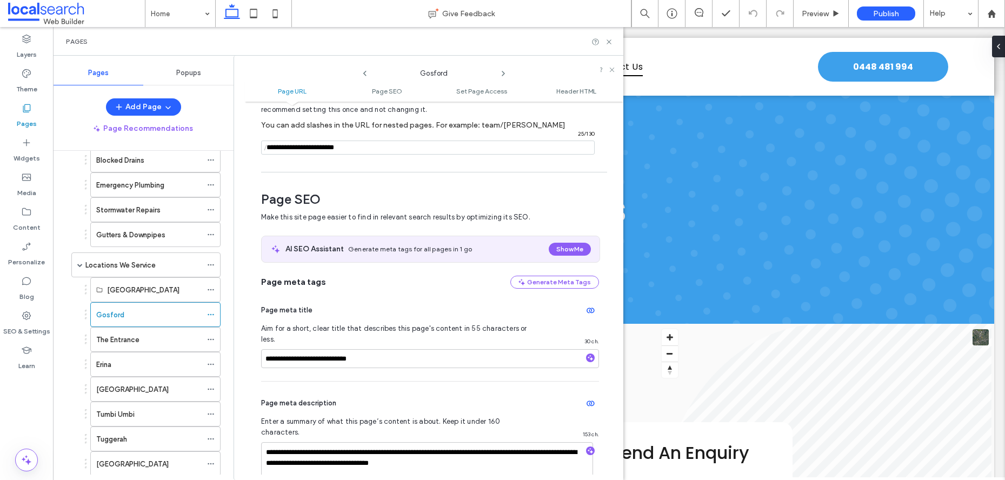
click at [499, 72] on icon at bounding box center [503, 73] width 9 height 9
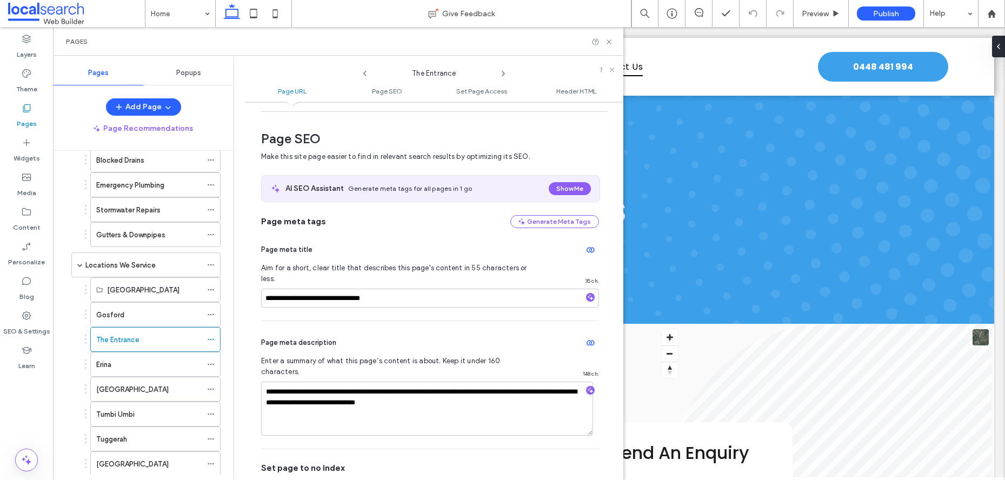
scroll to position [67, 0]
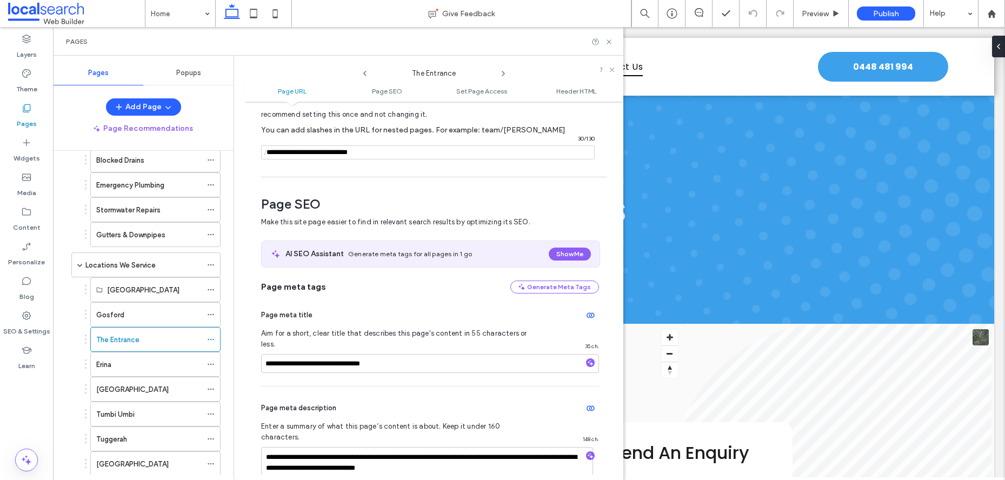
click at [500, 74] on icon at bounding box center [503, 73] width 9 height 9
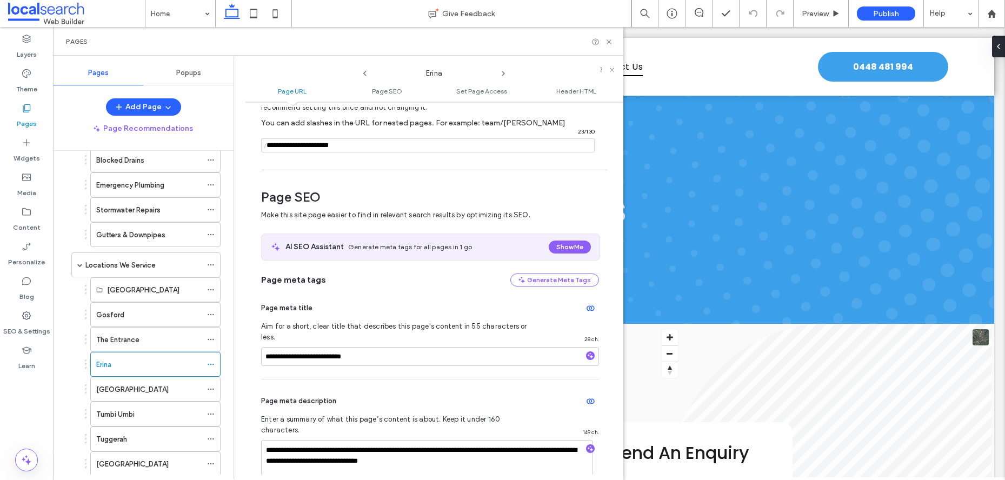
scroll to position [20, 0]
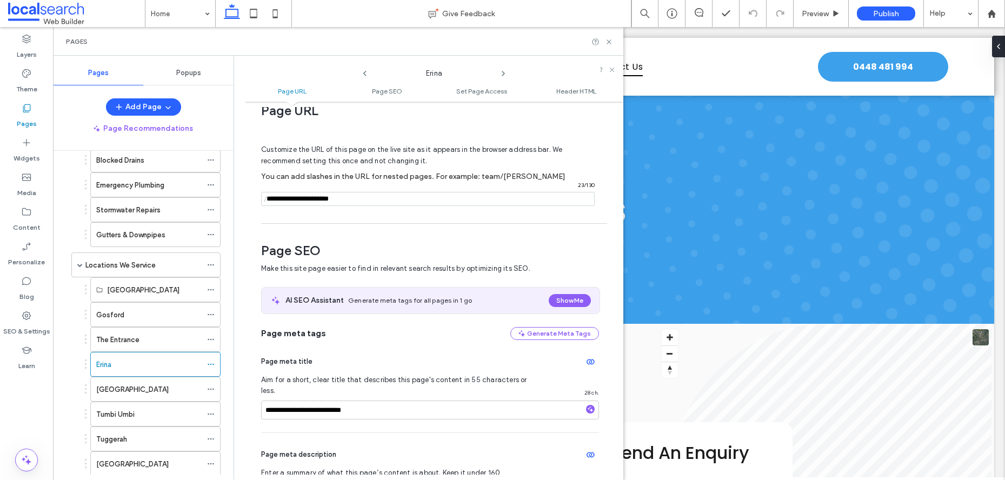
click at [506, 75] on icon at bounding box center [503, 73] width 9 height 9
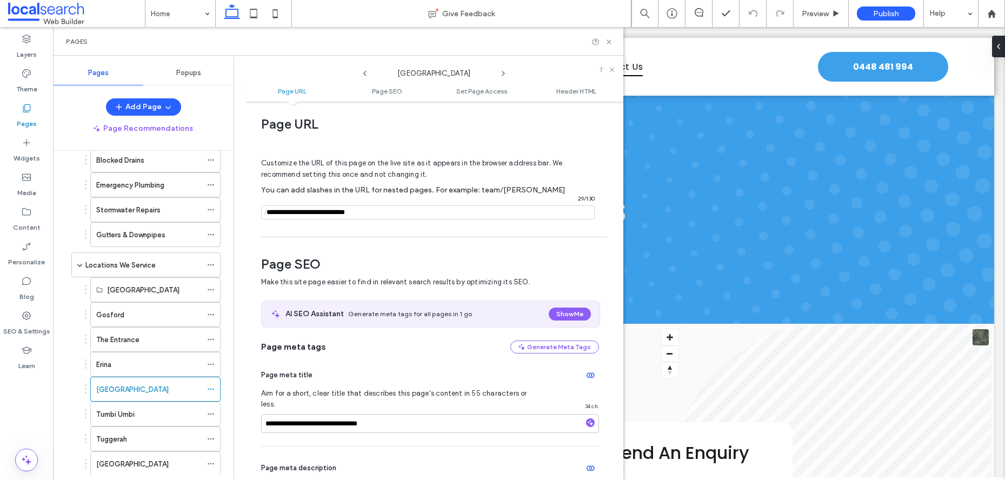
scroll to position [0, 0]
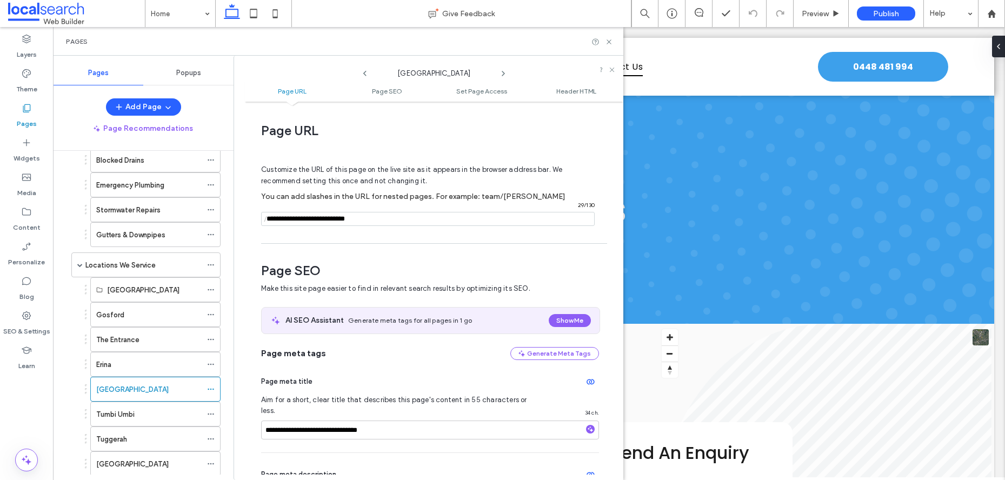
click at [505, 74] on icon at bounding box center [503, 73] width 9 height 9
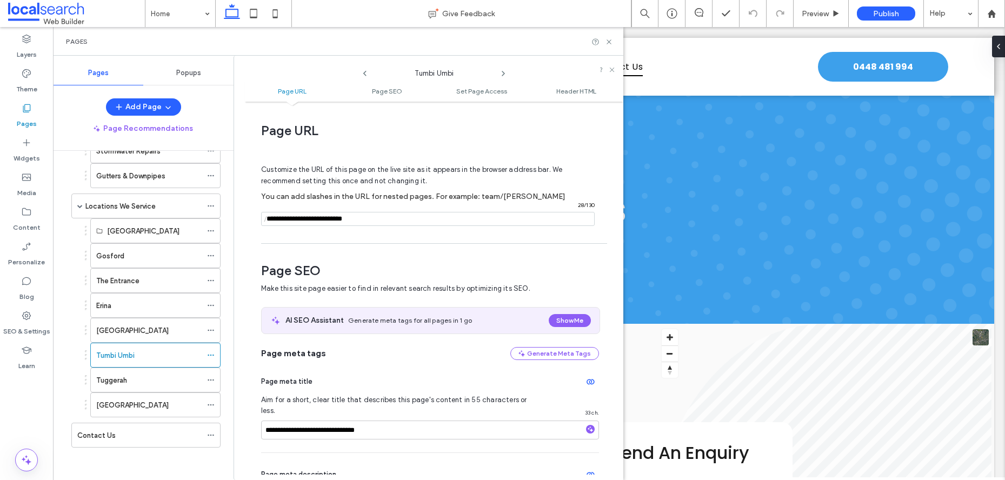
click at [500, 76] on icon at bounding box center [503, 73] width 9 height 9
click at [502, 74] on icon at bounding box center [503, 73] width 9 height 9
click at [502, 72] on use at bounding box center [503, 73] width 2 height 4
click at [605, 39] on icon at bounding box center [609, 42] width 8 height 8
